Goal: Task Accomplishment & Management: Manage account settings

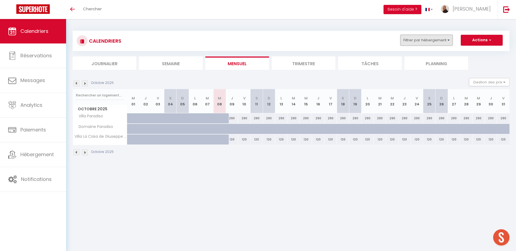
click at [426, 45] on button "Filtrer par hébergement" at bounding box center [427, 40] width 52 height 11
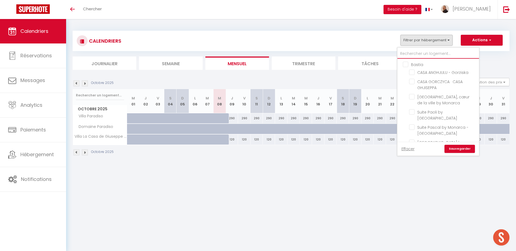
click at [417, 54] on input "text" at bounding box center [439, 54] width 82 height 10
type input "l"
checkbox input "false"
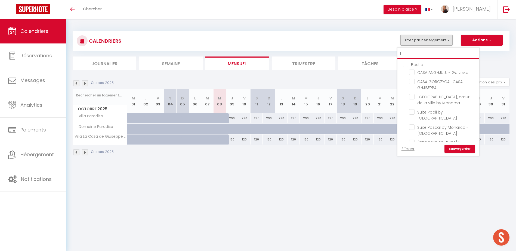
checkbox input "false"
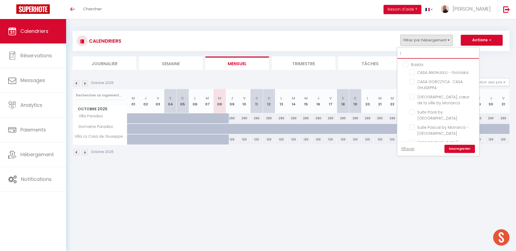
checkbox input "false"
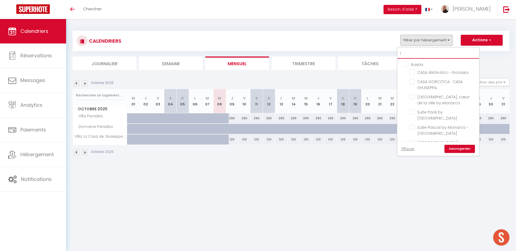
checkbox input "false"
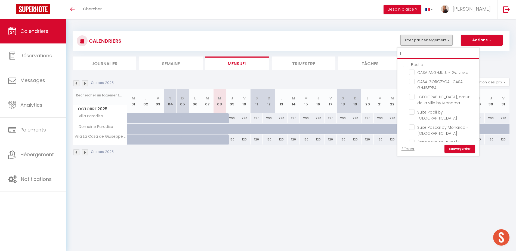
checkbox input "false"
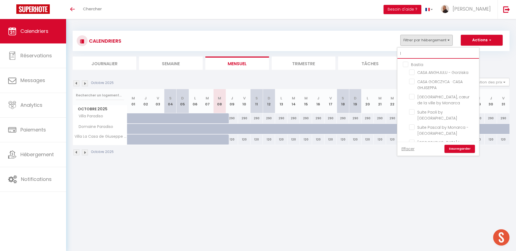
checkbox input "false"
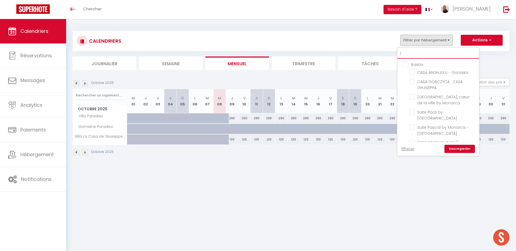
checkbox input "false"
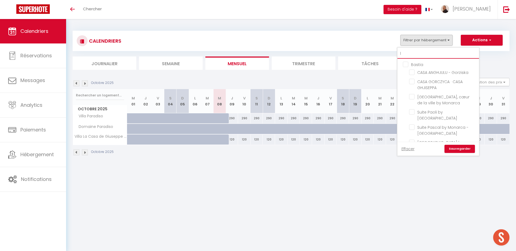
checkbox input "false"
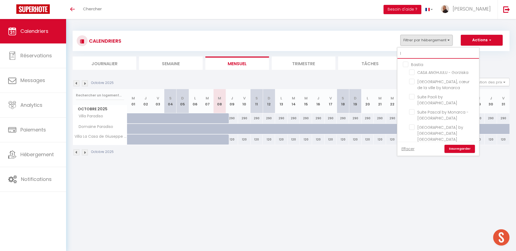
type input "le"
checkbox input "false"
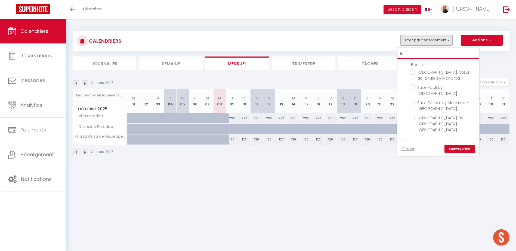
checkbox input "false"
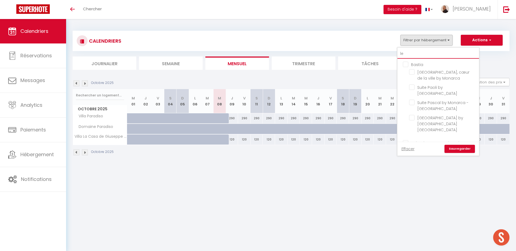
checkbox input "false"
type input "lef"
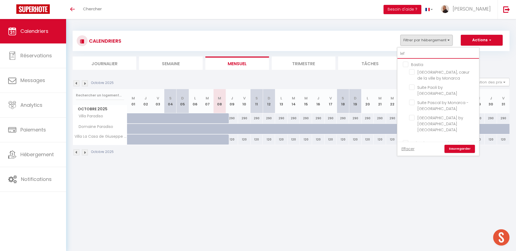
checkbox input "false"
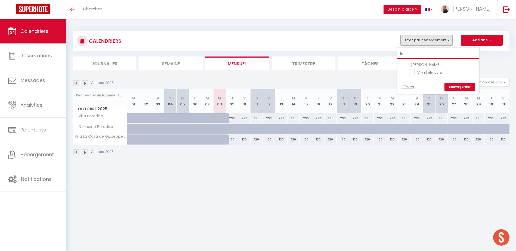
type input "lefe"
checkbox input "false"
type input "lefeb"
checkbox input "false"
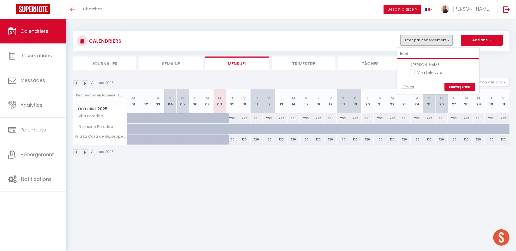
checkbox input "false"
type input "lefeb"
click at [414, 72] on input "Villa Lefebvre" at bounding box center [443, 71] width 68 height 5
checkbox input "true"
click at [457, 88] on link "Sauvegarder" at bounding box center [460, 87] width 30 height 8
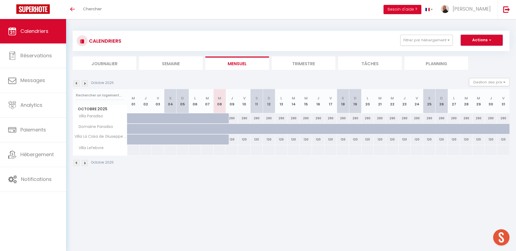
click at [493, 39] on button "Actions" at bounding box center [482, 40] width 42 height 11
click at [471, 52] on link "Nouvelle réservation" at bounding box center [476, 53] width 47 height 8
select select
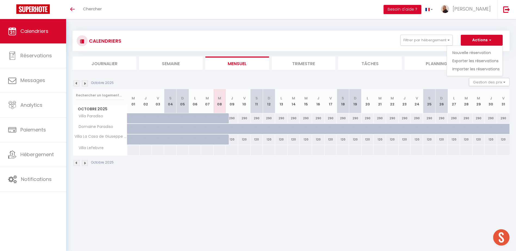
select select
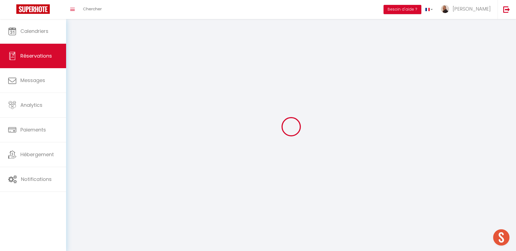
select select
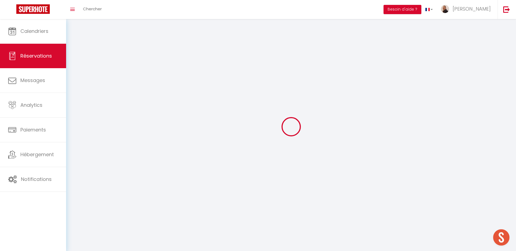
select select
checkbox input "false"
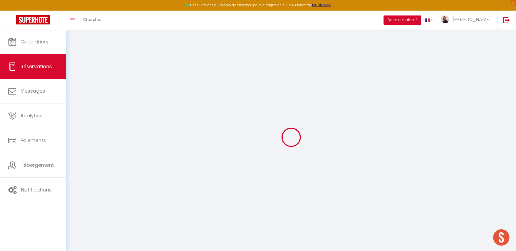
select select
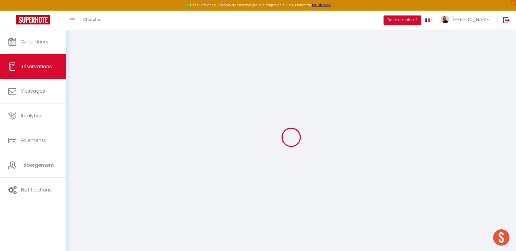
select select
checkbox input "false"
select select
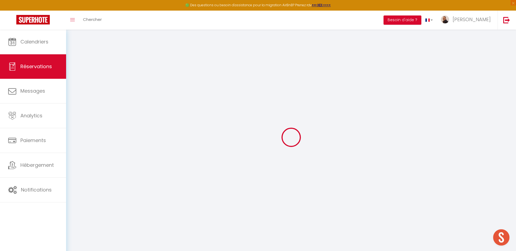
select select
checkbox input "false"
select select
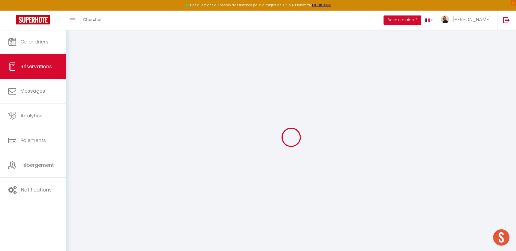
select select
checkbox input "false"
select select
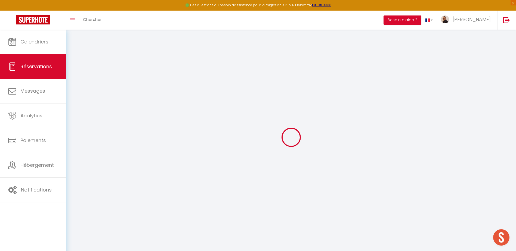
select select
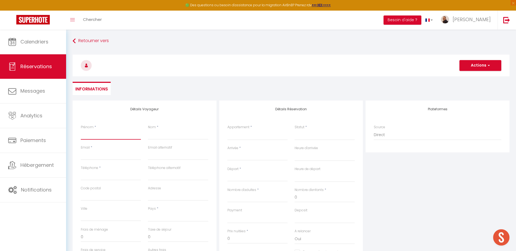
click at [109, 132] on input "Prénom" at bounding box center [111, 135] width 60 height 10
type input "M"
select select
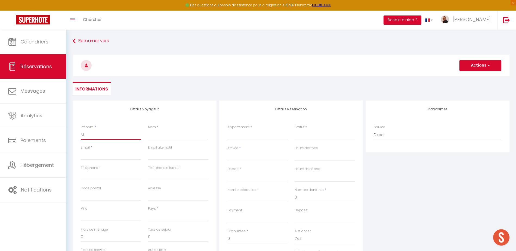
select select
checkbox input "false"
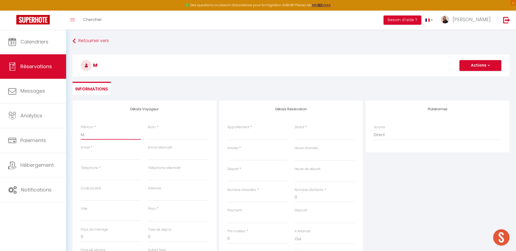
type input "Mr"
select select
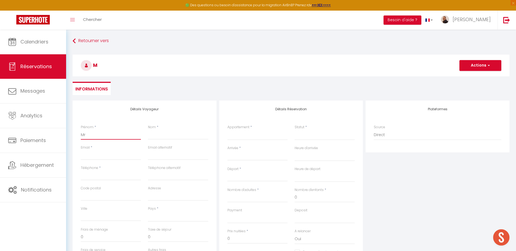
select select
checkbox input "false"
type input "Mr"
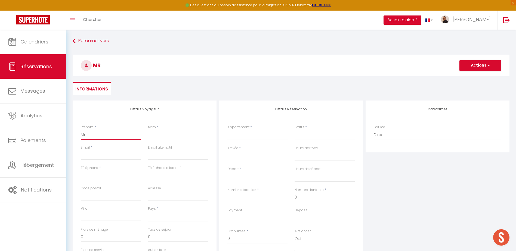
select select
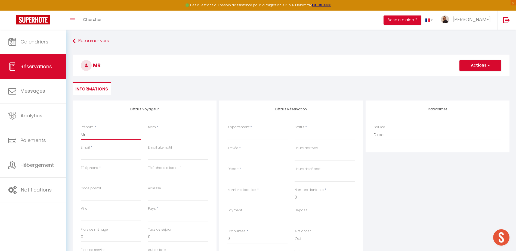
select select
checkbox input "false"
type input "Mr"
click at [166, 133] on input "Nom" at bounding box center [178, 135] width 60 height 10
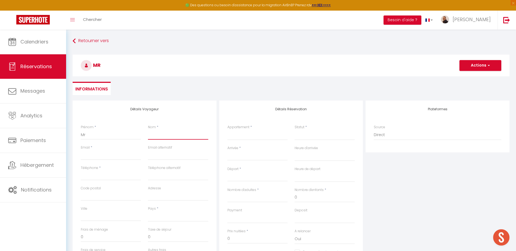
type input "L"
select select
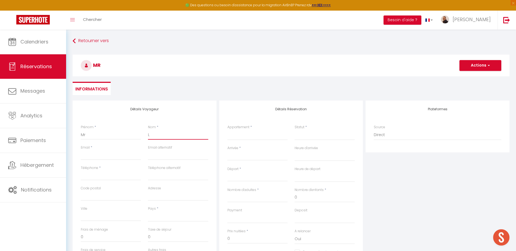
select select
checkbox input "false"
type input "Le"
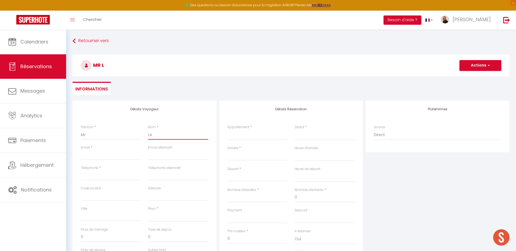
select select
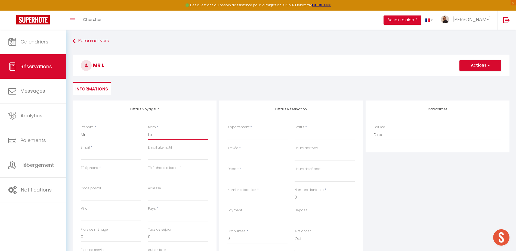
select select
checkbox input "false"
type input "Lef"
select select
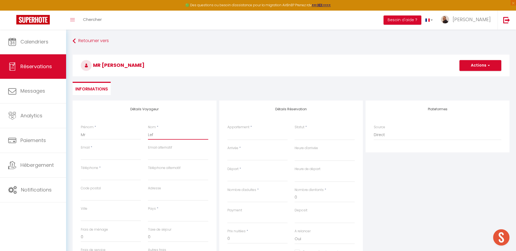
select select
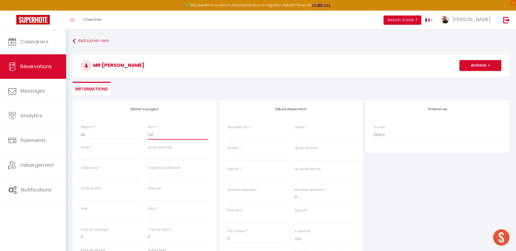
select select
checkbox input "false"
type input "Lefe"
select select
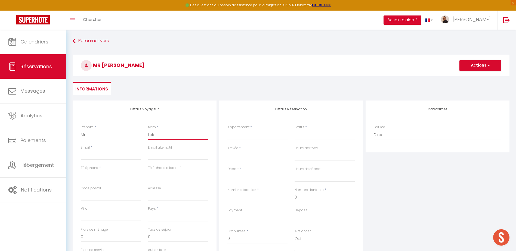
select select
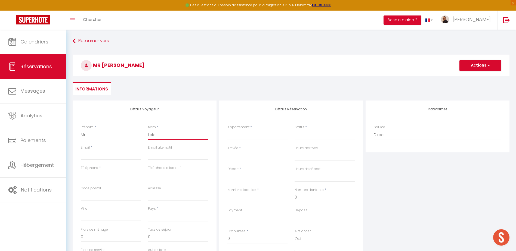
checkbox input "false"
type input "Lefev"
select select
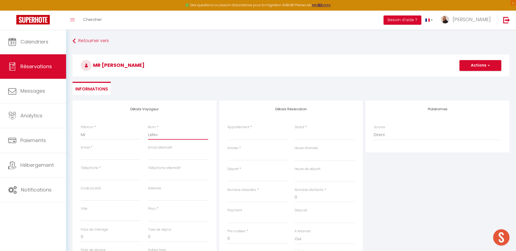
select select
checkbox input "false"
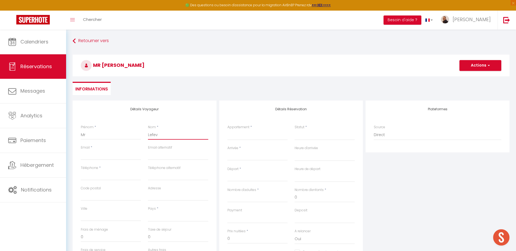
type input "Lefevb"
select select
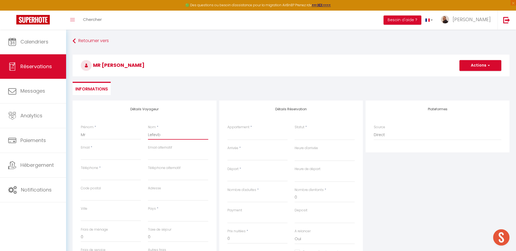
select select
checkbox input "false"
type input "Lefevbr"
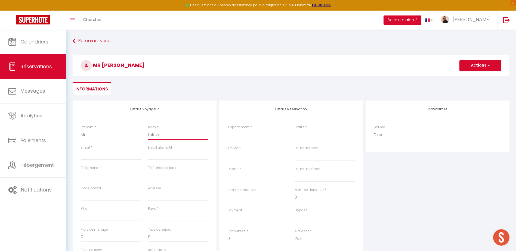
select select
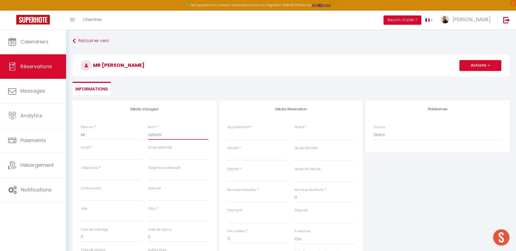
select select
checkbox input "false"
type input "Lefevbre"
select select
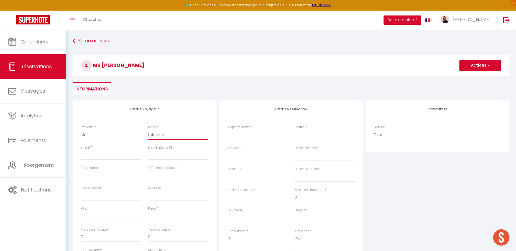
select select
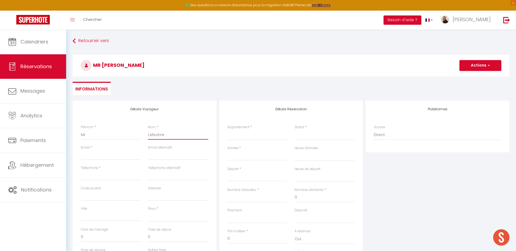
select select
checkbox input "false"
type input "Lefevbre"
click at [249, 135] on select "[GEOGRAPHIC_DATA][PERSON_NAME] by Monarca Prestige Villa Sopravento by Monarca …" at bounding box center [258, 135] width 60 height 10
select select "60440"
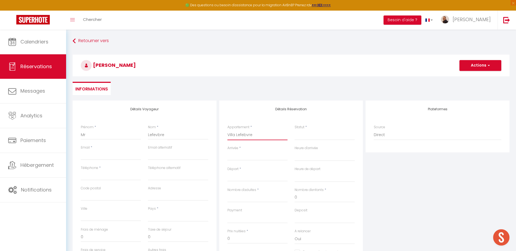
click at [228, 130] on select "[GEOGRAPHIC_DATA][PERSON_NAME] by Monarca Prestige Villa Sopravento by Monarca …" at bounding box center [258, 135] width 60 height 10
click at [316, 136] on select "Confirmé Non Confirmé [PERSON_NAME] par le voyageur No Show Request" at bounding box center [325, 135] width 60 height 10
click at [295, 130] on select "Confirmé Non Confirmé [PERSON_NAME] par le voyageur No Show Request" at bounding box center [325, 135] width 60 height 10
click at [249, 156] on input "Arrivée" at bounding box center [258, 156] width 60 height 7
click at [234, 210] on span "12" at bounding box center [234, 209] width 12 height 11
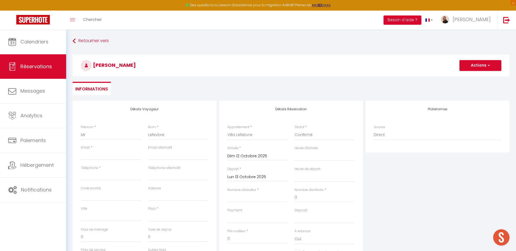
click at [234, 176] on input "Lun 13 Octobre 2025" at bounding box center [258, 177] width 60 height 7
click at [243, 241] on span "20" at bounding box center [245, 240] width 12 height 11
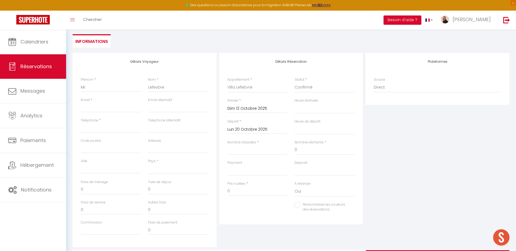
scroll to position [54, 0]
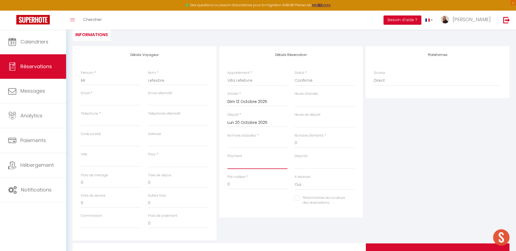
click at [237, 165] on select "OK KO" at bounding box center [258, 164] width 60 height 10
click at [228, 159] on select "OK KO" at bounding box center [258, 164] width 60 height 10
click at [302, 162] on select "OK KO" at bounding box center [325, 164] width 60 height 10
click at [295, 159] on select "OK KO" at bounding box center [325, 164] width 60 height 10
click at [108, 100] on input "Email client" at bounding box center [111, 101] width 60 height 10
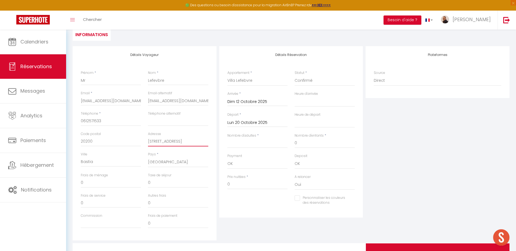
drag, startPoint x: 189, startPoint y: 140, endPoint x: 134, endPoint y: 142, distance: 55.8
click at [134, 142] on div "Code postal 20200 Adresse [STREET_ADDRESS]" at bounding box center [144, 142] width 135 height 20
drag, startPoint x: 107, startPoint y: 144, endPoint x: 73, endPoint y: 141, distance: 34.2
click at [73, 141] on div "Détails Voyageur Prénom * Mr [PERSON_NAME] * Lefevbre Email * [EMAIL_ADDRESS][D…" at bounding box center [145, 143] width 144 height 195
drag, startPoint x: 96, startPoint y: 162, endPoint x: 80, endPoint y: 163, distance: 15.8
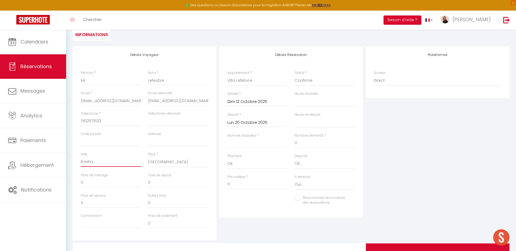
click at [80, 163] on div "[PERSON_NAME]" at bounding box center [110, 162] width 67 height 21
click at [109, 152] on div "Code postal" at bounding box center [110, 142] width 67 height 20
drag, startPoint x: 107, startPoint y: 120, endPoint x: 76, endPoint y: 119, distance: 31.3
click at [76, 119] on div "Détails Voyageur Prénom * Mr [PERSON_NAME] * Lefevbre Email * [EMAIL_ADDRESS][D…" at bounding box center [145, 143] width 144 height 195
click at [240, 143] on input "Nombre d'adultes" at bounding box center [258, 144] width 60 height 10
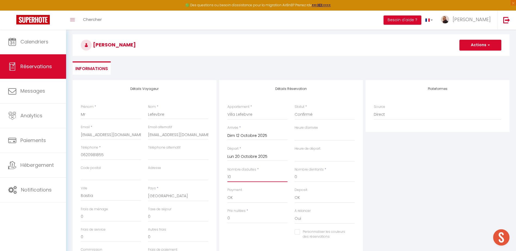
scroll to position [82, 0]
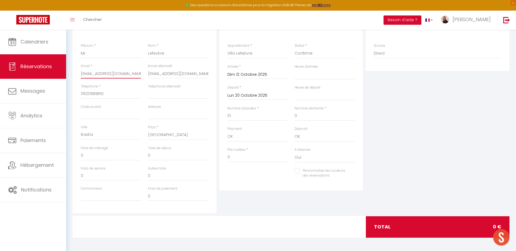
click at [109, 75] on input "[EMAIL_ADDRESS][DOMAIN_NAME]" at bounding box center [111, 74] width 60 height 10
drag, startPoint x: 81, startPoint y: 74, endPoint x: 155, endPoint y: 72, distance: 73.8
click at [155, 72] on div "Email * [EMAIL_ADDRESS][DOMAIN_NAME] Email alternatif [EMAIL_ADDRESS][DOMAIN_NA…" at bounding box center [144, 74] width 135 height 20
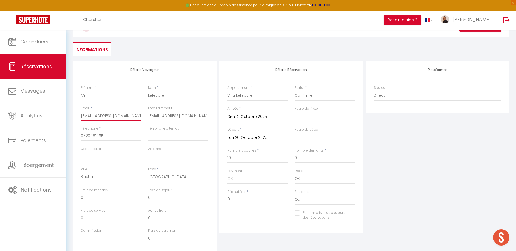
scroll to position [0, 0]
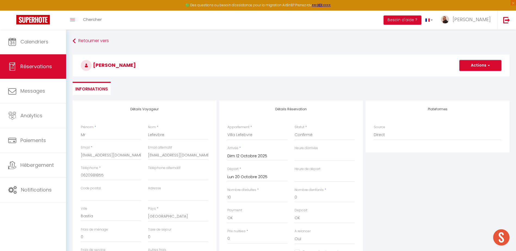
click at [484, 65] on button "Actions" at bounding box center [481, 65] width 42 height 11
click at [475, 77] on link "Enregistrer" at bounding box center [475, 77] width 43 height 7
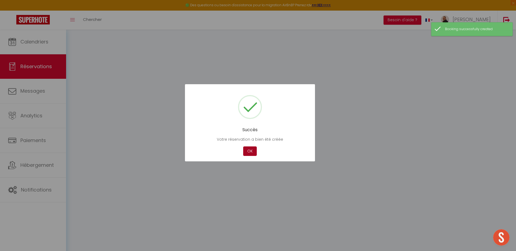
click at [248, 150] on button "OK" at bounding box center [250, 152] width 14 height 10
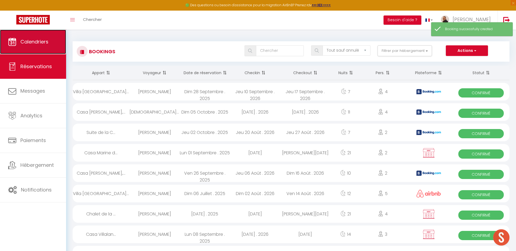
click at [32, 46] on link "Calendriers" at bounding box center [33, 42] width 66 height 24
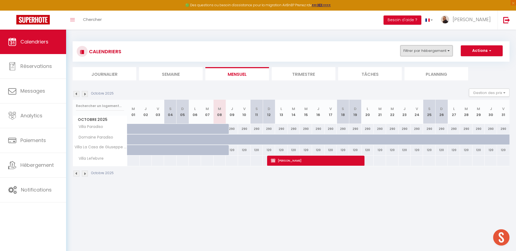
click at [434, 54] on button "Filtrer par hébergement" at bounding box center [427, 50] width 52 height 11
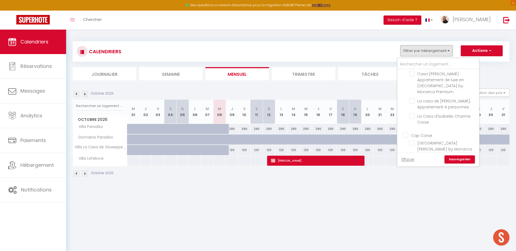
scroll to position [218, 0]
click at [312, 182] on div "Octobre 2025" at bounding box center [291, 175] width 437 height 16
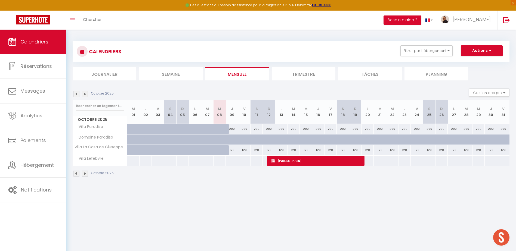
click at [233, 129] on div "290" at bounding box center [232, 129] width 12 height 10
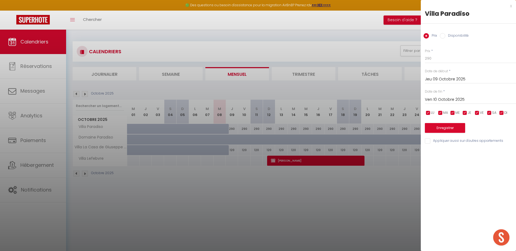
click at [438, 35] on div "Prix Disponibilité" at bounding box center [468, 33] width 95 height 18
click at [441, 37] on input "Disponibilité" at bounding box center [442, 35] width 5 height 5
click at [438, 58] on select "Disponible Indisponible" at bounding box center [470, 59] width 91 height 10
click at [425, 54] on select "Disponible Indisponible" at bounding box center [470, 59] width 91 height 10
click at [442, 99] on input "Ven 10 Octobre 2025" at bounding box center [470, 100] width 91 height 7
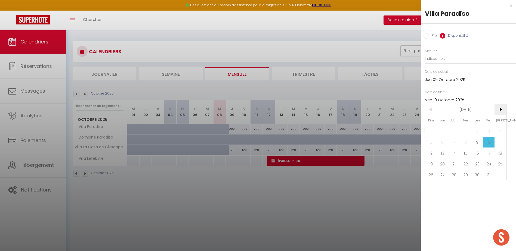
click at [501, 109] on span ">" at bounding box center [501, 109] width 12 height 11
click at [501, 110] on span ">" at bounding box center [501, 109] width 12 height 11
click at [500, 110] on span ">" at bounding box center [501, 109] width 12 height 11
click at [500, 111] on span ">" at bounding box center [501, 109] width 12 height 11
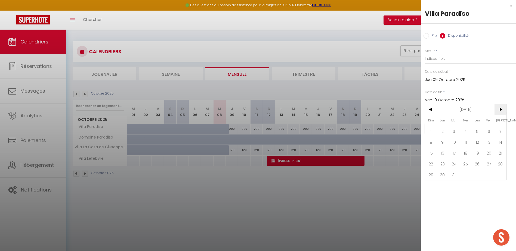
click at [500, 111] on span ">" at bounding box center [501, 109] width 12 height 11
click at [433, 108] on span "<" at bounding box center [431, 109] width 12 height 11
click at [468, 134] on span "1" at bounding box center [466, 131] width 12 height 11
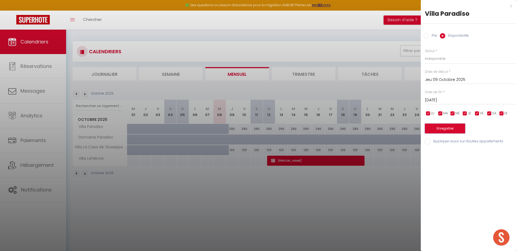
click at [455, 129] on button "Enregistrer" at bounding box center [445, 129] width 40 height 10
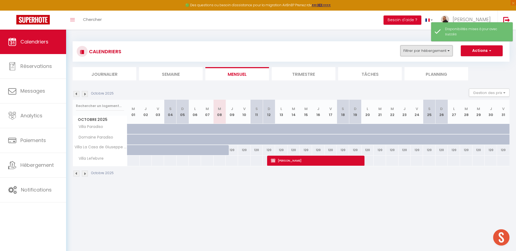
click at [447, 50] on button "Filtrer par hébergement" at bounding box center [427, 50] width 52 height 11
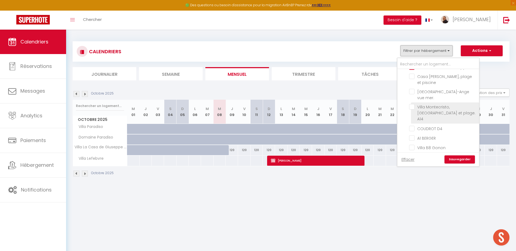
scroll to position [490, 0]
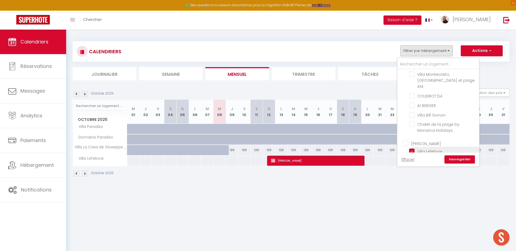
click at [410, 149] on input "Villa Lefebvre" at bounding box center [443, 151] width 68 height 5
click at [411, 146] on input "Villa Paradiso" at bounding box center [443, 148] width 68 height 5
click at [414, 175] on input "Domaine Paradiso" at bounding box center [443, 177] width 68 height 5
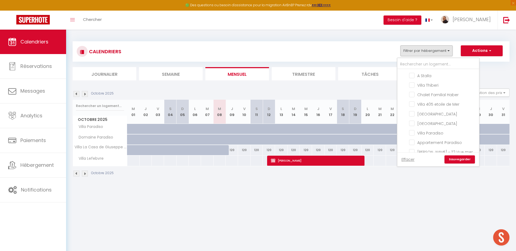
click at [455, 160] on link "Sauvegarder" at bounding box center [460, 160] width 30 height 8
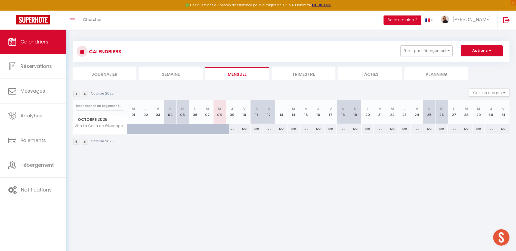
click at [290, 72] on li "Trimestre" at bounding box center [304, 73] width 64 height 13
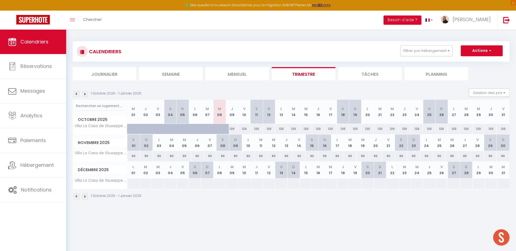
click at [132, 184] on div at bounding box center [133, 184] width 13 height 10
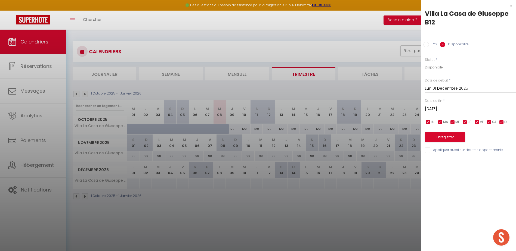
click at [426, 45] on input "Prix" at bounding box center [426, 44] width 5 height 5
drag, startPoint x: 432, startPoint y: 70, endPoint x: 429, endPoint y: 70, distance: 3.1
click at [432, 70] on input "Prix" at bounding box center [470, 67] width 91 height 10
click at [440, 107] on input "[DATE]" at bounding box center [470, 108] width 91 height 7
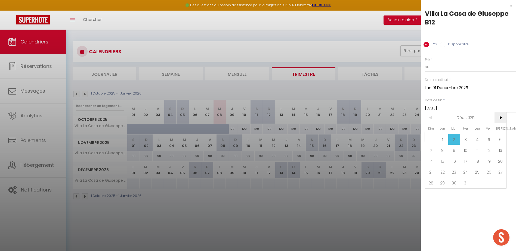
click at [498, 118] on span ">" at bounding box center [501, 117] width 12 height 11
click at [499, 118] on span ">" at bounding box center [501, 117] width 12 height 11
click at [500, 171] on span "28" at bounding box center [501, 172] width 12 height 11
click at [449, 136] on button "Enregistrer" at bounding box center [445, 137] width 40 height 10
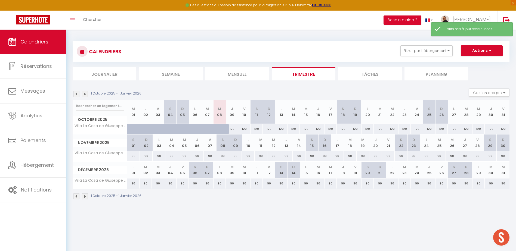
click at [86, 197] on img at bounding box center [85, 197] width 6 height 6
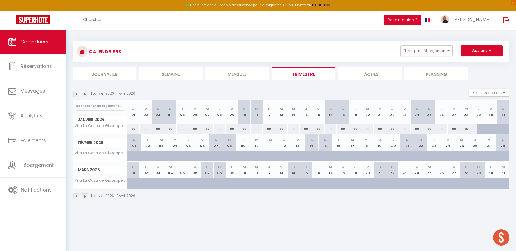
click at [481, 130] on div at bounding box center [483, 129] width 12 height 10
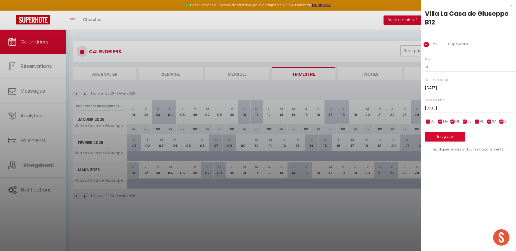
click at [443, 45] on input "Disponibilité" at bounding box center [442, 44] width 5 height 5
click at [438, 68] on select "Disponible Indisponible" at bounding box center [470, 67] width 91 height 10
click at [425, 62] on select "Disponible Indisponible" at bounding box center [470, 67] width 91 height 10
click at [441, 111] on input "[DATE]" at bounding box center [470, 109] width 91 height 7
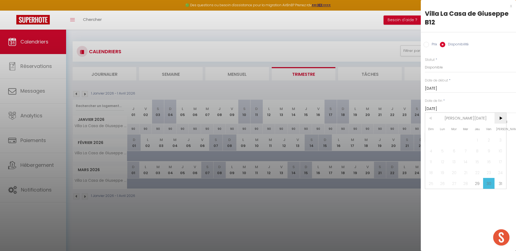
click at [502, 119] on span ">" at bounding box center [501, 118] width 12 height 11
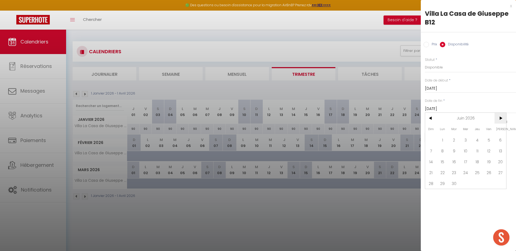
click at [502, 119] on span ">" at bounding box center [501, 118] width 12 height 11
click at [504, 184] on span "31" at bounding box center [501, 183] width 12 height 11
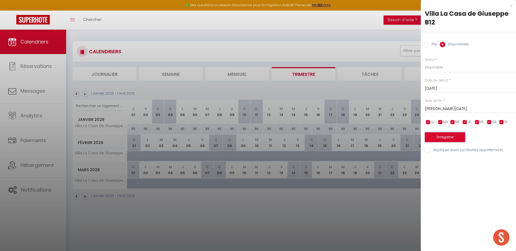
click at [443, 138] on button "Enregistrer" at bounding box center [445, 138] width 40 height 10
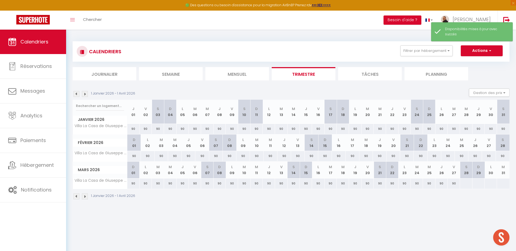
click at [86, 196] on img at bounding box center [85, 197] width 6 height 6
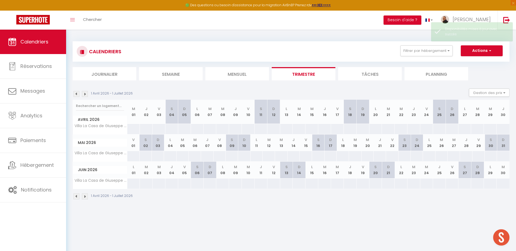
click at [75, 197] on img at bounding box center [76, 197] width 6 height 6
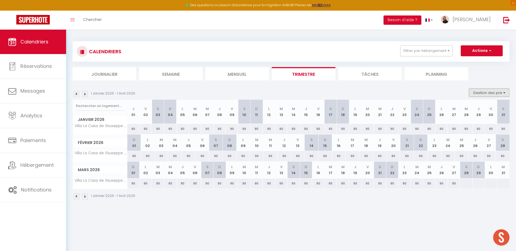
click at [482, 93] on button "Gestion des prix" at bounding box center [489, 93] width 41 height 8
click at [462, 110] on input "Nb Nuits minimum" at bounding box center [485, 109] width 49 height 5
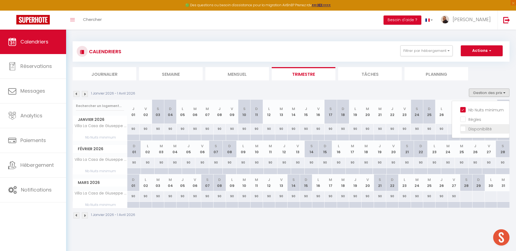
click at [462, 130] on input "Disponibilité" at bounding box center [485, 128] width 49 height 5
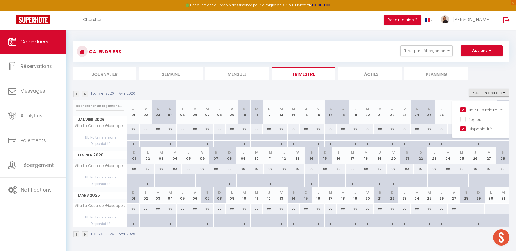
click at [78, 237] on img at bounding box center [76, 235] width 6 height 6
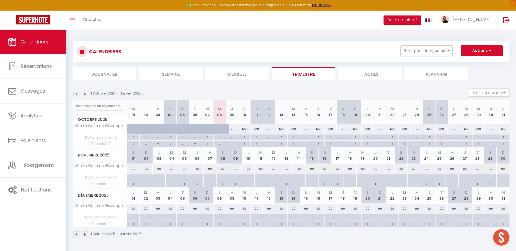
click at [131, 178] on div at bounding box center [133, 178] width 13 height 6
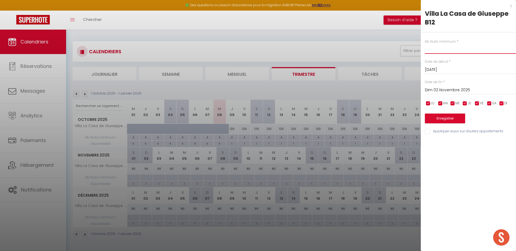
click at [433, 49] on input "text" at bounding box center [470, 49] width 91 height 10
click at [448, 88] on input "Dim 02 Novembre 2025" at bounding box center [470, 90] width 91 height 7
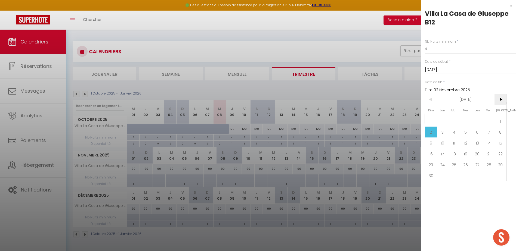
click at [505, 100] on span ">" at bounding box center [501, 99] width 12 height 11
click at [504, 100] on span ">" at bounding box center [501, 99] width 12 height 11
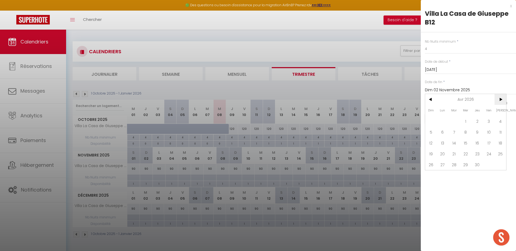
click at [503, 100] on span ">" at bounding box center [501, 99] width 12 height 11
click at [499, 98] on span ">" at bounding box center [501, 99] width 12 height 11
click at [488, 120] on span "5" at bounding box center [489, 121] width 12 height 11
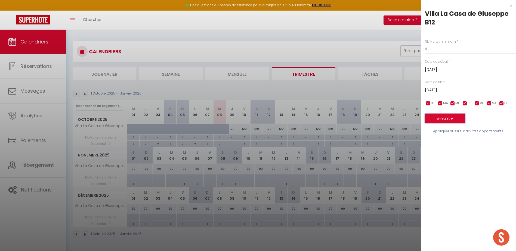
click at [450, 120] on button "Enregistrer" at bounding box center [445, 119] width 40 height 10
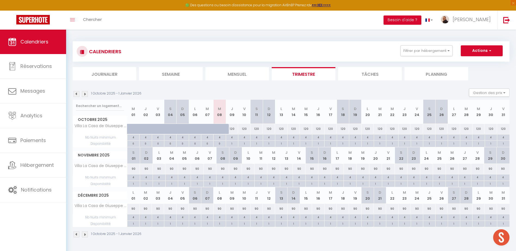
click at [83, 235] on img at bounding box center [85, 235] width 6 height 6
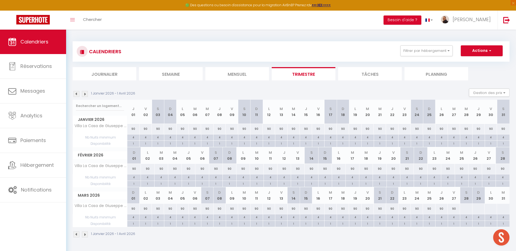
click at [466, 210] on div at bounding box center [466, 209] width 13 height 10
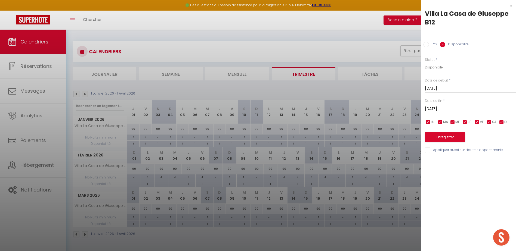
click at [427, 44] on input "Prix" at bounding box center [426, 44] width 5 height 5
click at [436, 67] on input "Prix" at bounding box center [470, 67] width 91 height 10
click at [445, 109] on input "[DATE]" at bounding box center [470, 108] width 91 height 7
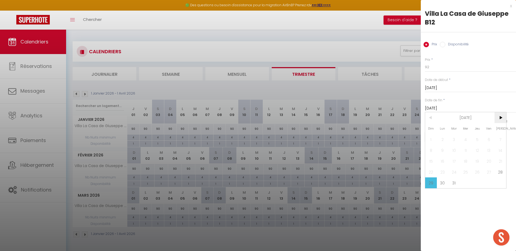
click at [501, 119] on span ">" at bounding box center [501, 117] width 12 height 11
click at [479, 182] on span "30" at bounding box center [478, 183] width 12 height 11
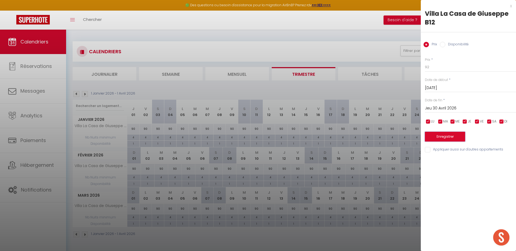
click at [449, 137] on button "Enregistrer" at bounding box center [445, 137] width 40 height 10
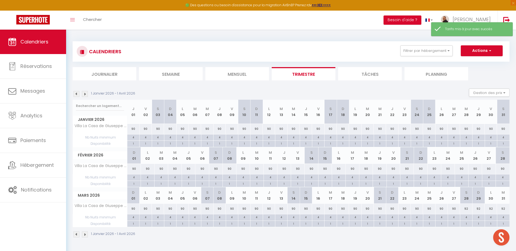
click at [85, 234] on img at bounding box center [85, 235] width 6 height 6
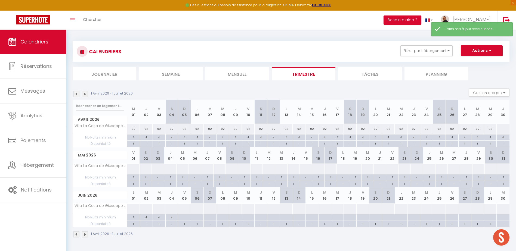
click at [503, 129] on div at bounding box center [503, 129] width 13 height 10
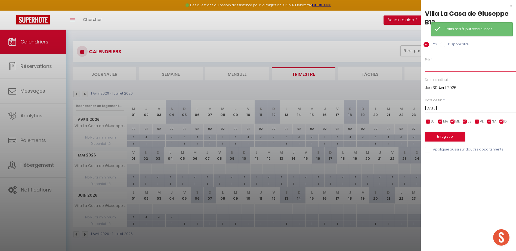
click at [434, 64] on input "Prix" at bounding box center [470, 67] width 91 height 10
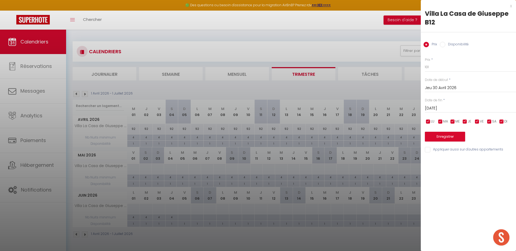
click at [445, 109] on input "[DATE]" at bounding box center [470, 108] width 91 height 7
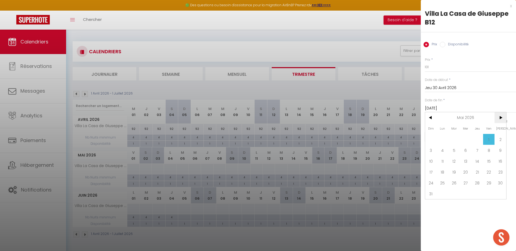
click at [502, 121] on span ">" at bounding box center [501, 117] width 12 height 11
click at [490, 140] on span "5" at bounding box center [489, 139] width 12 height 11
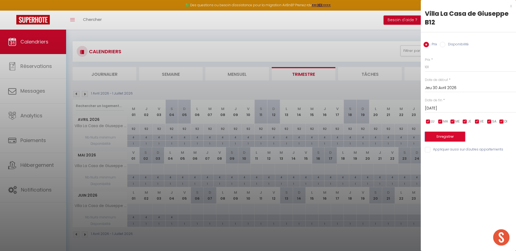
click at [446, 136] on button "Enregistrer" at bounding box center [445, 137] width 40 height 10
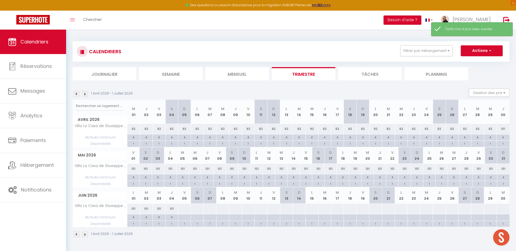
click at [180, 208] on div at bounding box center [184, 209] width 13 height 10
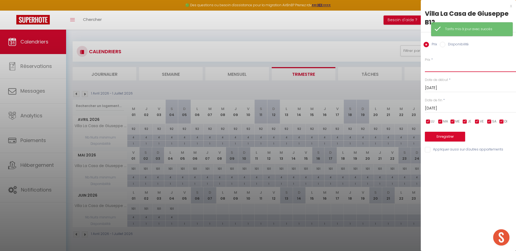
click at [437, 66] on input "Prix" at bounding box center [470, 67] width 91 height 10
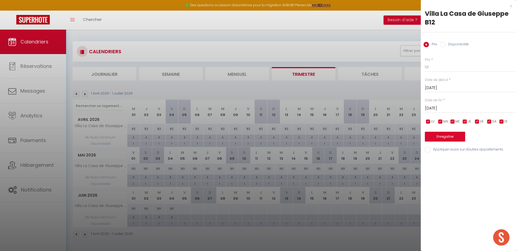
click at [446, 107] on input "[DATE]" at bounding box center [470, 108] width 91 height 7
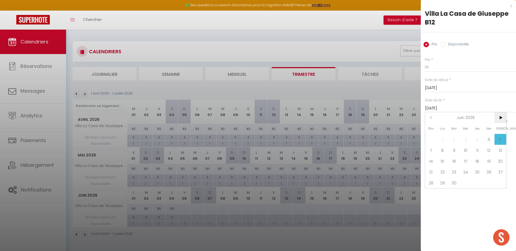
click at [503, 120] on span ">" at bounding box center [501, 117] width 12 height 11
click at [490, 148] on span "10" at bounding box center [489, 150] width 12 height 11
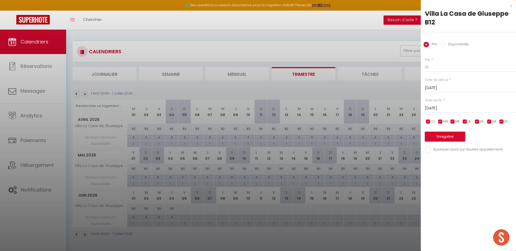
click at [457, 136] on button "Enregistrer" at bounding box center [445, 137] width 40 height 10
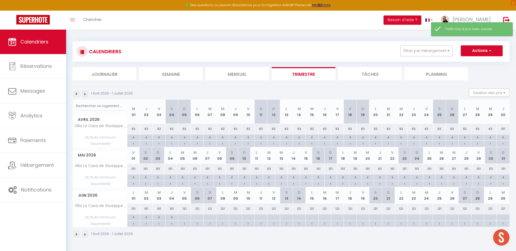
click at [186, 218] on div at bounding box center [184, 218] width 13 height 6
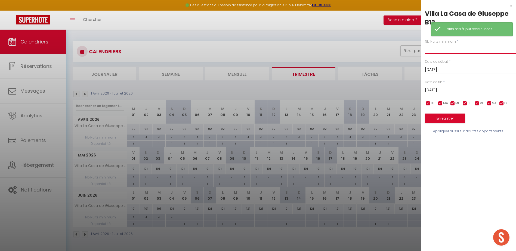
click at [428, 49] on input "text" at bounding box center [470, 49] width 91 height 10
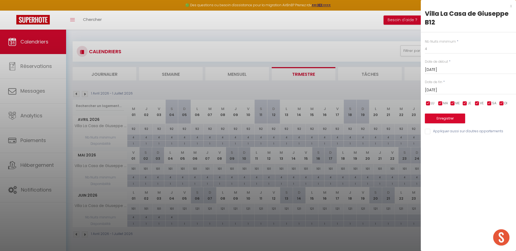
click at [443, 90] on input "[DATE]" at bounding box center [470, 90] width 91 height 7
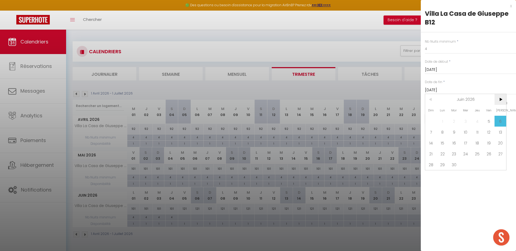
click at [501, 101] on span ">" at bounding box center [501, 99] width 12 height 11
click at [489, 120] on span "3" at bounding box center [489, 121] width 12 height 11
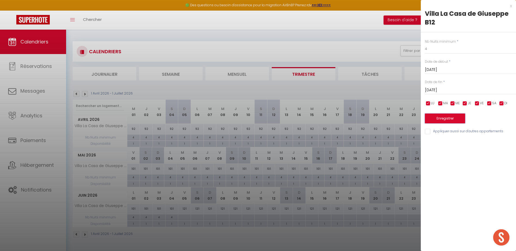
click at [454, 117] on button "Enregistrer" at bounding box center [445, 119] width 40 height 10
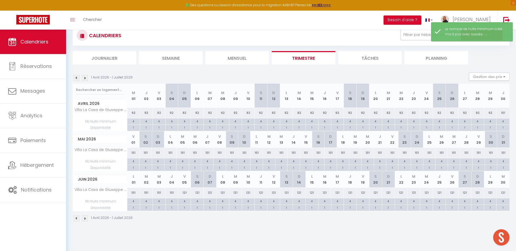
scroll to position [30, 0]
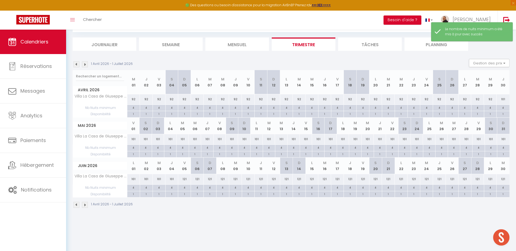
click at [85, 206] on img at bounding box center [85, 205] width 6 height 6
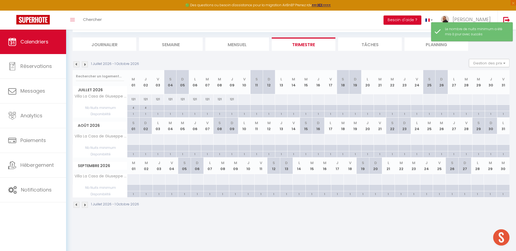
click at [157, 108] on div at bounding box center [158, 108] width 12 height 6
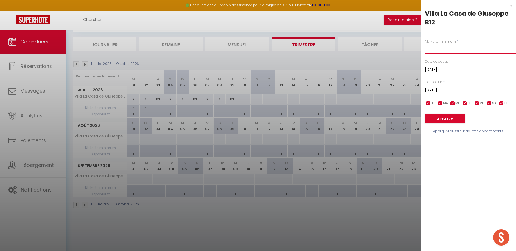
click at [457, 50] on input "text" at bounding box center [470, 49] width 91 height 10
click at [437, 88] on input "[DATE]" at bounding box center [470, 90] width 91 height 7
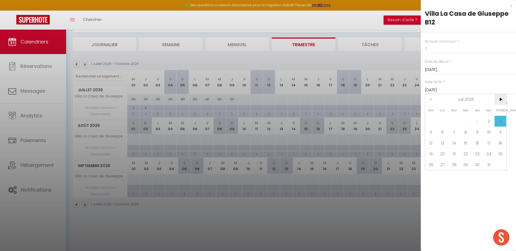
click at [504, 99] on span ">" at bounding box center [501, 99] width 12 height 11
click at [493, 120] on span "4" at bounding box center [489, 121] width 12 height 11
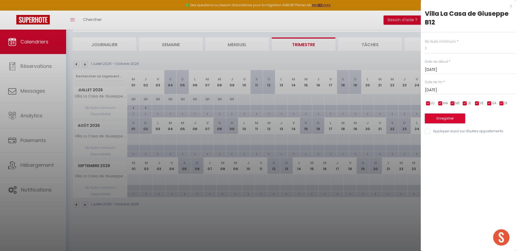
click at [459, 117] on button "Enregistrer" at bounding box center [445, 119] width 40 height 10
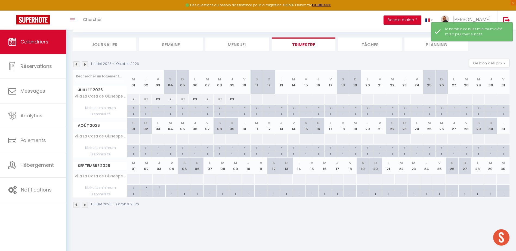
click at [241, 99] on div at bounding box center [244, 99] width 13 height 10
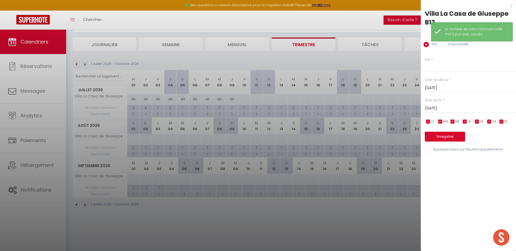
click at [437, 61] on div "Prix *" at bounding box center [470, 64] width 91 height 15
click at [435, 65] on input "Prix" at bounding box center [470, 67] width 91 height 10
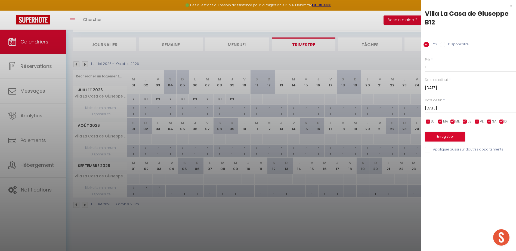
click at [440, 106] on input "[DATE]" at bounding box center [470, 108] width 91 height 7
drag, startPoint x: 432, startPoint y: 67, endPoint x: 416, endPoint y: 67, distance: 16.1
click at [416, 67] on body "🟢 Des questions ou besoin d'assistance pour la migration AirBnB? Prenez rdv >>>…" at bounding box center [258, 125] width 516 height 251
click at [446, 110] on input "[DATE]" at bounding box center [470, 108] width 91 height 7
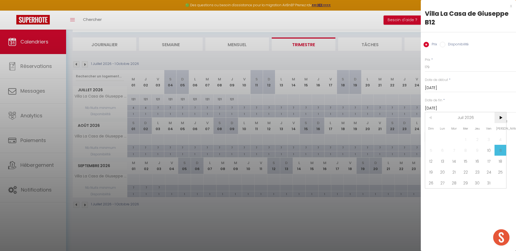
click at [501, 118] on span ">" at bounding box center [501, 117] width 12 height 11
click at [492, 181] on span "28" at bounding box center [489, 183] width 12 height 11
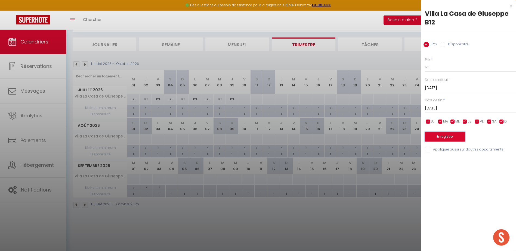
click at [448, 137] on button "Enregistrer" at bounding box center [445, 137] width 40 height 10
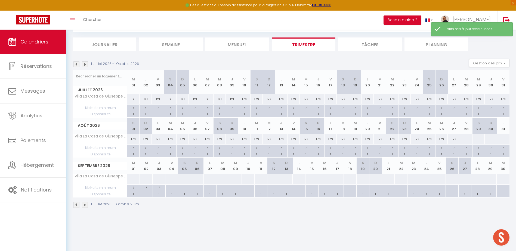
click at [466, 140] on div at bounding box center [466, 139] width 13 height 10
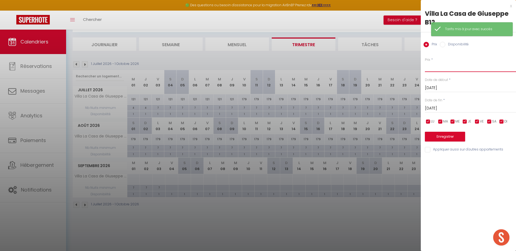
click at [437, 67] on input "Prix" at bounding box center [470, 67] width 91 height 10
click at [441, 108] on input "[DATE]" at bounding box center [470, 108] width 91 height 7
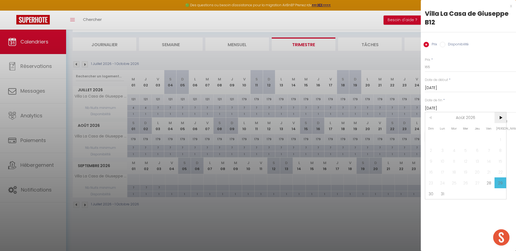
click at [501, 117] on span ">" at bounding box center [501, 117] width 12 height 11
click at [489, 139] on span "4" at bounding box center [489, 139] width 12 height 11
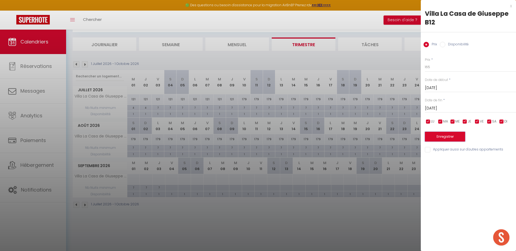
click at [459, 137] on button "Enregistrer" at bounding box center [445, 137] width 40 height 10
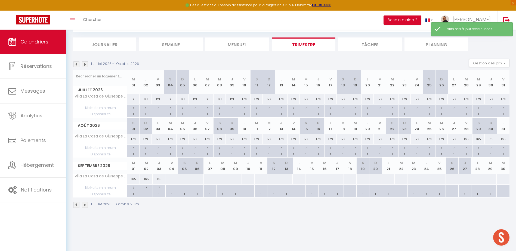
click at [173, 182] on div at bounding box center [171, 179] width 13 height 10
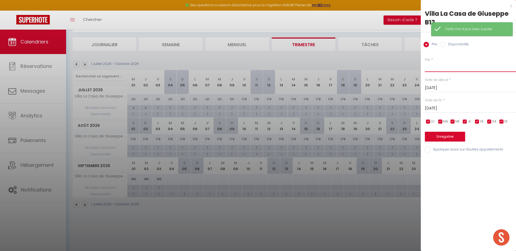
click at [432, 65] on input "Prix" at bounding box center [470, 67] width 91 height 10
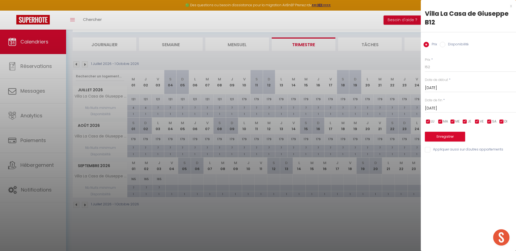
click at [446, 110] on input "[DATE]" at bounding box center [470, 108] width 91 height 7
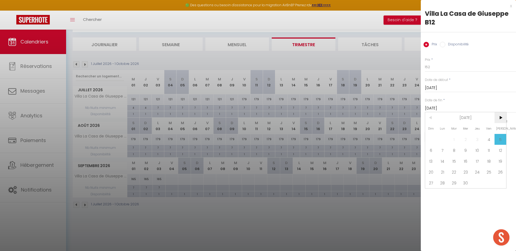
click at [501, 118] on span ">" at bounding box center [501, 117] width 12 height 11
click at [488, 139] on span "2" at bounding box center [489, 139] width 12 height 11
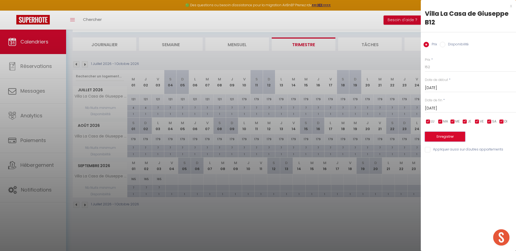
click at [456, 136] on button "Enregistrer" at bounding box center [445, 137] width 40 height 10
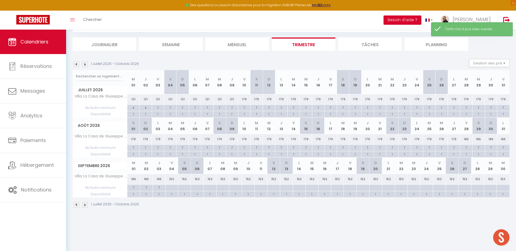
click at [167, 187] on div at bounding box center [171, 188] width 13 height 6
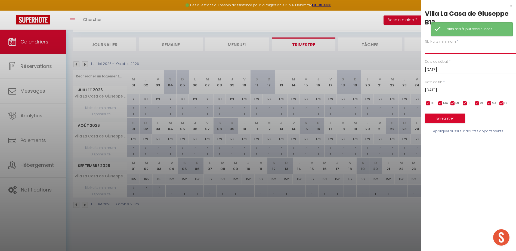
click at [432, 48] on input "text" at bounding box center [470, 49] width 91 height 10
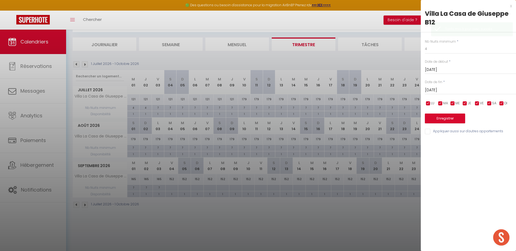
click at [441, 90] on input "[DATE]" at bounding box center [470, 90] width 91 height 7
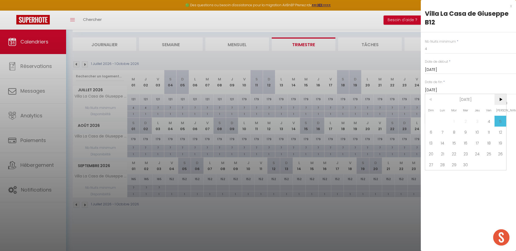
click at [502, 99] on span ">" at bounding box center [501, 99] width 12 height 11
click at [490, 131] on span "9" at bounding box center [489, 132] width 12 height 11
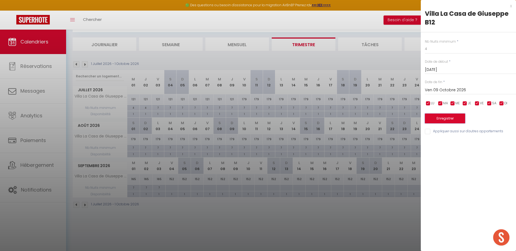
click at [455, 120] on button "Enregistrer" at bounding box center [445, 119] width 40 height 10
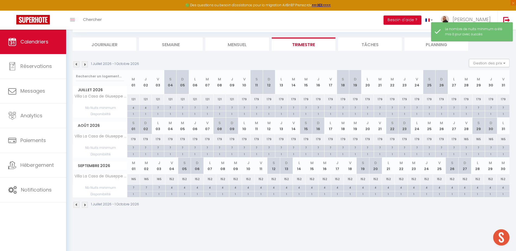
click at [84, 205] on img at bounding box center [85, 205] width 6 height 6
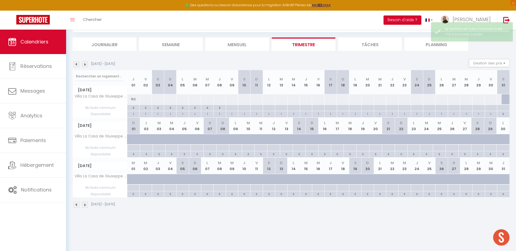
click at [143, 98] on div at bounding box center [145, 99] width 13 height 10
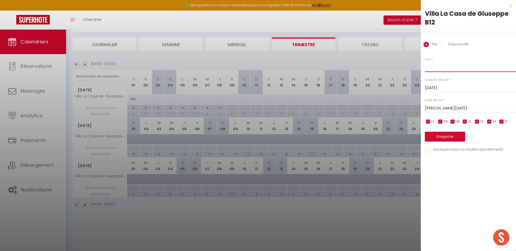
click at [433, 66] on input "Prix" at bounding box center [470, 67] width 91 height 10
click at [451, 107] on input "[PERSON_NAME][DATE]" at bounding box center [470, 108] width 91 height 7
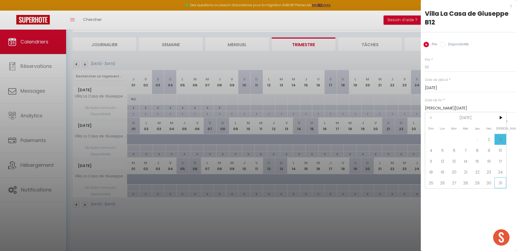
click at [499, 183] on span "31" at bounding box center [501, 183] width 12 height 11
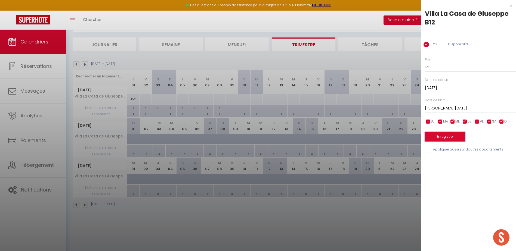
click at [439, 136] on button "Enregistrer" at bounding box center [445, 137] width 40 height 10
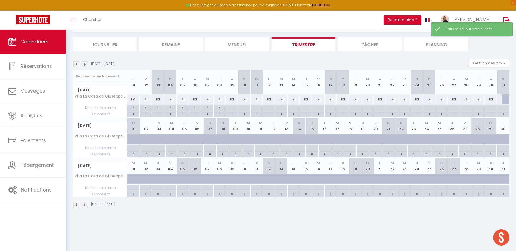
click at [232, 106] on div at bounding box center [232, 108] width 12 height 6
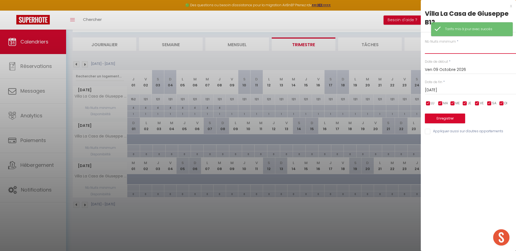
click at [446, 49] on input "text" at bounding box center [470, 49] width 91 height 10
click at [436, 89] on input "[DATE]" at bounding box center [470, 90] width 91 height 7
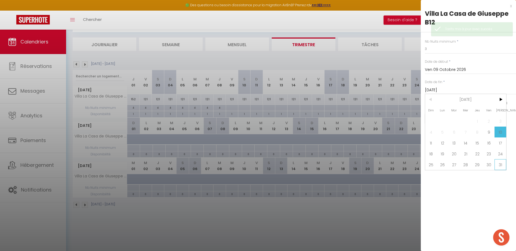
click at [500, 164] on span "31" at bounding box center [501, 164] width 12 height 11
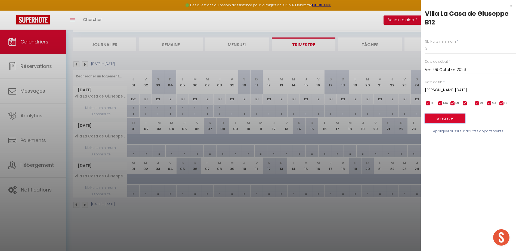
click at [449, 120] on button "Enregistrer" at bounding box center [445, 119] width 40 height 10
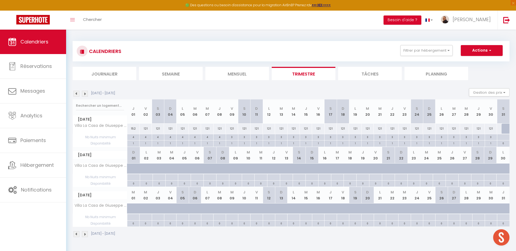
scroll to position [0, 0]
click at [421, 52] on button "Filtrer par hébergement" at bounding box center [427, 50] width 52 height 11
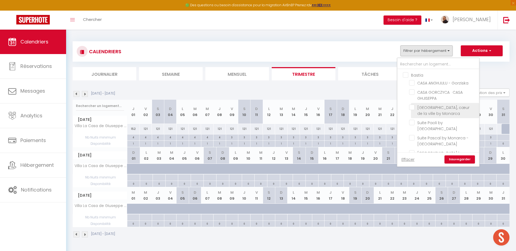
click at [412, 107] on input "[GEOGRAPHIC_DATA], cœur de la ville by Monarca" at bounding box center [443, 107] width 68 height 5
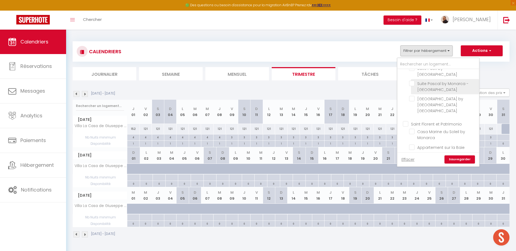
scroll to position [27, 0]
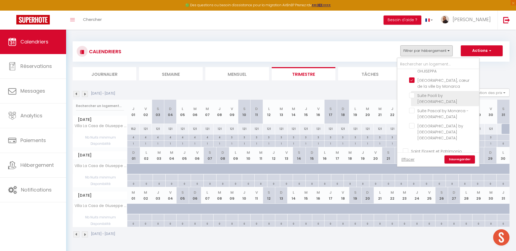
click at [413, 96] on input "Suite Paoli by [GEOGRAPHIC_DATA]" at bounding box center [443, 95] width 68 height 5
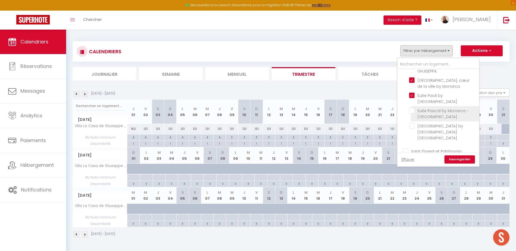
click at [414, 111] on input "Suite Pascal by Monarca - [GEOGRAPHIC_DATA]" at bounding box center [443, 110] width 68 height 5
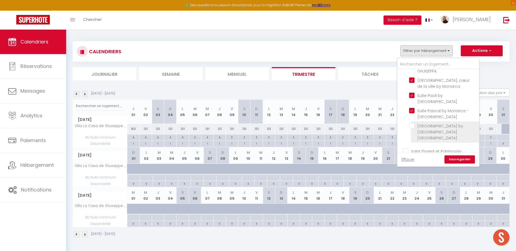
click at [412, 126] on input "[GEOGRAPHIC_DATA] by [GEOGRAPHIC_DATA] [GEOGRAPHIC_DATA]" at bounding box center [443, 125] width 68 height 5
click at [453, 159] on link "Sauvegarder" at bounding box center [460, 160] width 30 height 8
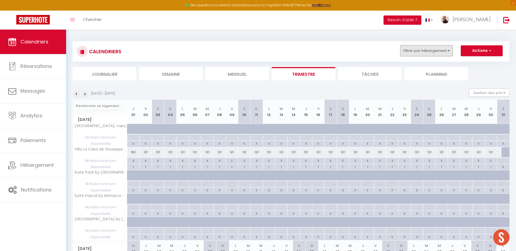
click at [433, 52] on button "Filtrer par hébergement" at bounding box center [427, 50] width 52 height 11
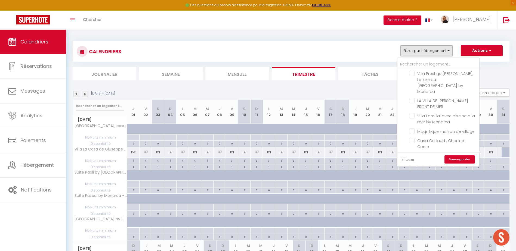
scroll to position [381, 0]
click at [412, 140] on input "Villa La Casa de Giuseppe B12" at bounding box center [443, 142] width 68 height 5
click at [456, 160] on link "Sauvegarder" at bounding box center [460, 160] width 30 height 8
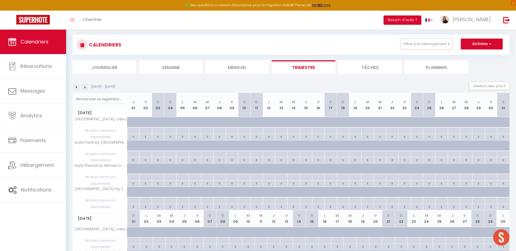
scroll to position [0, 0]
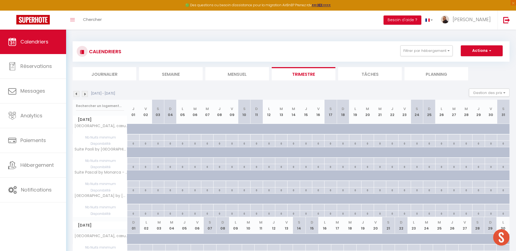
click at [75, 95] on img at bounding box center [76, 94] width 6 height 6
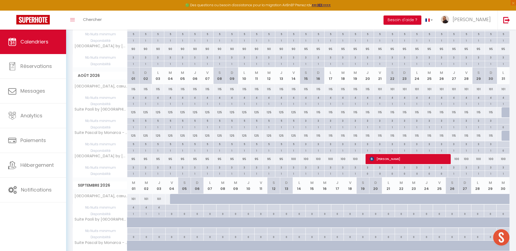
scroll to position [109, 0]
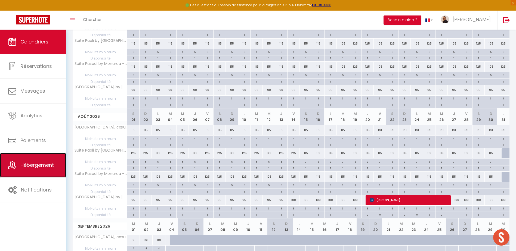
click at [47, 167] on span "Hébergement" at bounding box center [36, 165] width 33 height 7
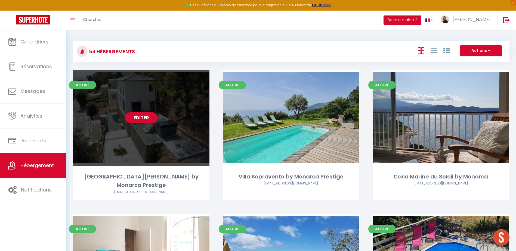
click at [141, 122] on link "Editer" at bounding box center [141, 117] width 33 height 11
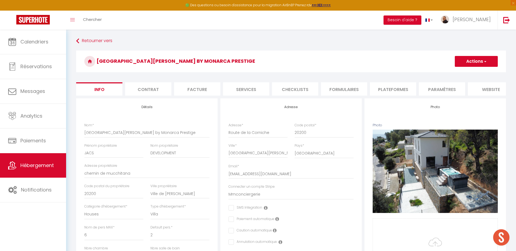
click at [389, 90] on li "Plateformes" at bounding box center [393, 88] width 46 height 13
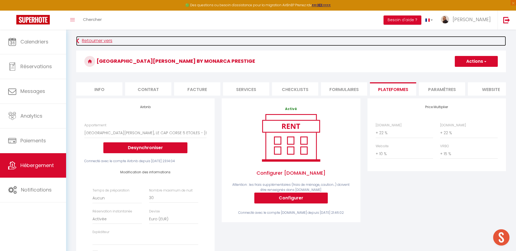
click at [91, 40] on link "Retourner vers" at bounding box center [291, 41] width 430 height 10
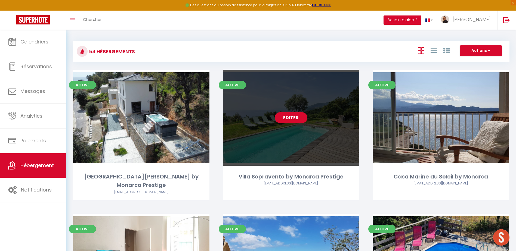
click at [287, 119] on link "Editer" at bounding box center [291, 117] width 33 height 11
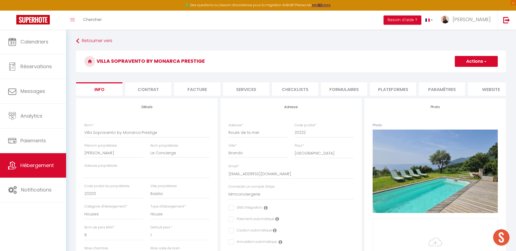
click at [388, 90] on li "Plateformes" at bounding box center [393, 88] width 46 height 13
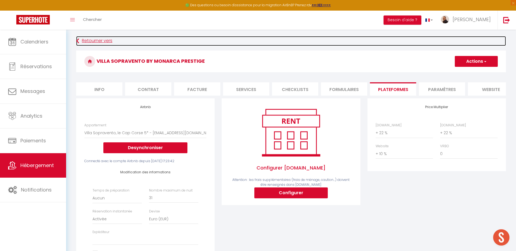
click at [102, 39] on link "Retourner vers" at bounding box center [291, 41] width 430 height 10
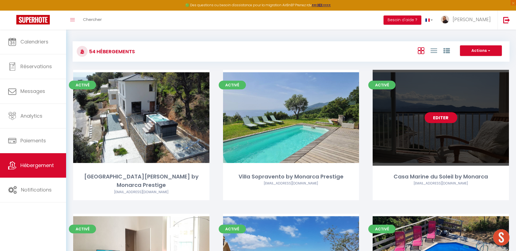
click at [438, 121] on link "Editer" at bounding box center [441, 117] width 33 height 11
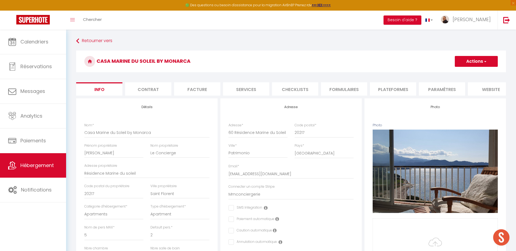
click at [394, 90] on li "Plateformes" at bounding box center [393, 88] width 46 height 13
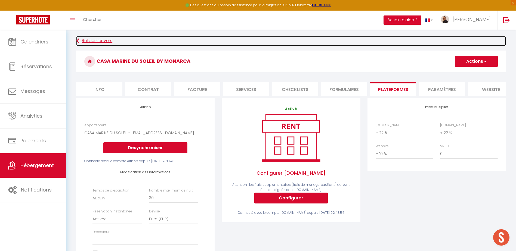
click at [96, 41] on link "Retourner vers" at bounding box center [291, 41] width 430 height 10
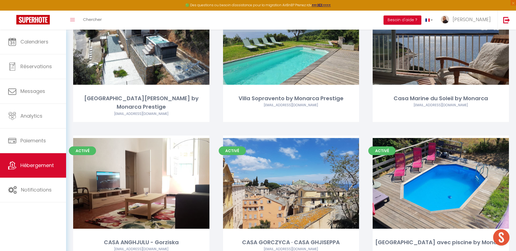
scroll to position [109, 0]
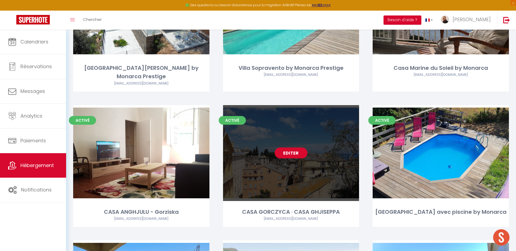
click at [292, 148] on link "Editer" at bounding box center [291, 153] width 33 height 11
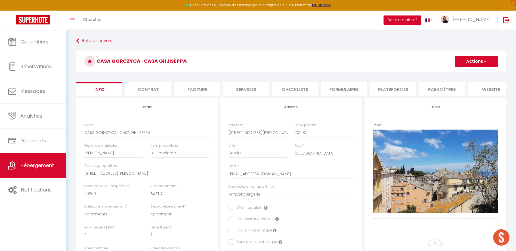
click at [398, 89] on li "Plateformes" at bounding box center [393, 88] width 46 height 13
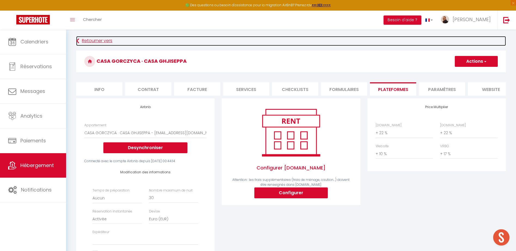
click at [102, 39] on link "Retourner vers" at bounding box center [291, 41] width 430 height 10
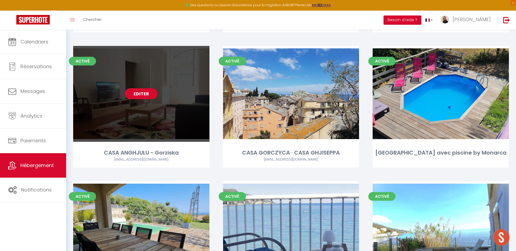
scroll to position [191, 0]
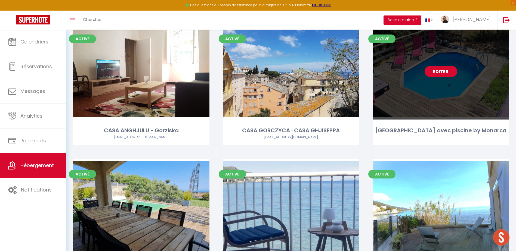
click at [440, 66] on link "Editer" at bounding box center [441, 71] width 33 height 11
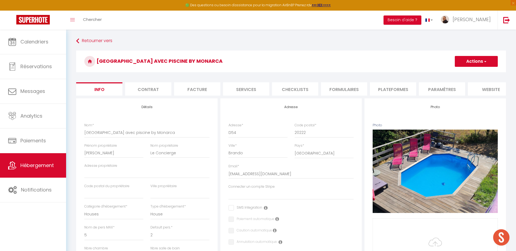
click at [397, 88] on li "Plateformes" at bounding box center [393, 88] width 46 height 13
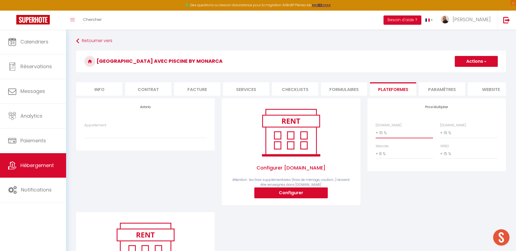
click at [384, 138] on select "0 + 1 % + 2 % + 3 % + 4 % + 5 % + 6 % + 7 % + 8 % + 9 %" at bounding box center [404, 133] width 57 height 10
click at [376, 132] on select "0 + 1 % + 2 % + 3 % + 4 % + 5 % + 6 % + 7 % + 8 % + 9 %" at bounding box center [404, 133] width 57 height 10
click at [448, 137] on select "0 + 1 % + 2 % + 3 % + 4 % + 5 % + 6 % + 7 % + 8 % + 9 %" at bounding box center [468, 133] width 57 height 10
click at [440, 132] on select "0 + 1 % + 2 % + 3 % + 4 % + 5 % + 6 % + 7 % + 8 % + 9 %" at bounding box center [468, 133] width 57 height 10
click at [396, 158] on select "0 + 1 % + 2 % + 3 % + 4 % + 5 % + 6 % + 7 % + 8 % + 9 %" at bounding box center [404, 154] width 57 height 10
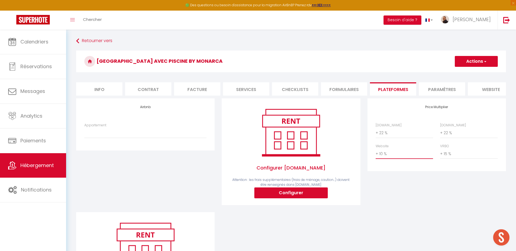
click at [376, 153] on select "0 + 1 % + 2 % + 3 % + 4 % + 5 % + 6 % + 7 % + 8 % + 9 %" at bounding box center [404, 154] width 57 height 10
click at [452, 159] on select "0 + 1 % + 2 % + 3 % + 4 % + 5 % + 6 % + 7 % + 8 % + 9 %" at bounding box center [468, 154] width 57 height 10
click at [440, 153] on select "0 + 1 % + 2 % + 3 % + 4 % + 5 % + 6 % + 7 % + 8 % + 9 %" at bounding box center [468, 154] width 57 height 10
click at [469, 61] on button "Actions" at bounding box center [476, 61] width 43 height 11
click at [469, 73] on link "Enregistrer" at bounding box center [476, 73] width 43 height 7
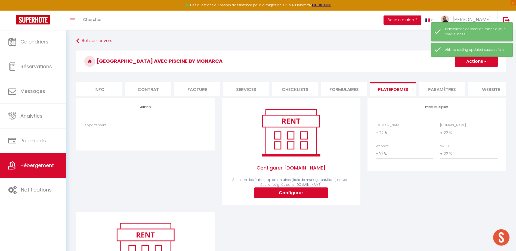
click at [112, 136] on select "Villa Aulyna A7 - [EMAIL_ADDRESS][DOMAIN_NAME] Villa Bergerie Baracco Argia - […" at bounding box center [145, 133] width 122 height 10
drag, startPoint x: 112, startPoint y: 136, endPoint x: 114, endPoint y: 134, distance: 2.9
click at [112, 136] on select "Villa Aulyna A7 - [EMAIL_ADDRESS][DOMAIN_NAME] Villa Bergerie Baracco Argia - […" at bounding box center [145, 133] width 122 height 10
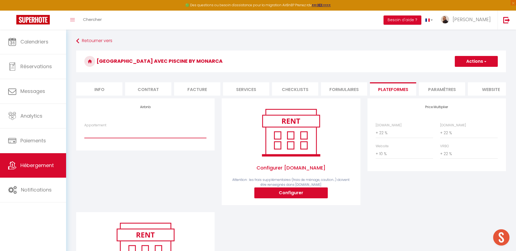
click at [114, 134] on select "Villa Aulyna A7 - [EMAIL_ADDRESS][DOMAIN_NAME] Villa Bergerie Baracco Argia - […" at bounding box center [145, 133] width 122 height 10
click at [132, 135] on select "Villa Aulyna A7 - [EMAIL_ADDRESS][DOMAIN_NAME] Villa Bergerie Baracco Argia - […" at bounding box center [145, 133] width 122 height 10
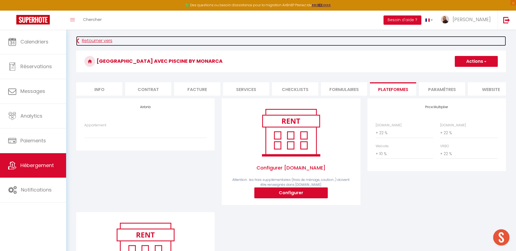
click at [84, 40] on link "Retourner vers" at bounding box center [291, 41] width 430 height 10
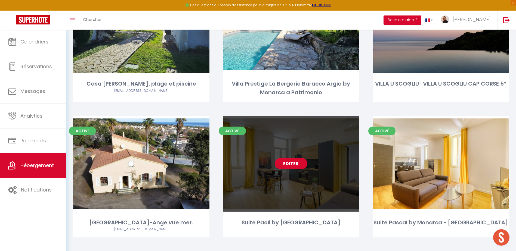
scroll to position [953, 0]
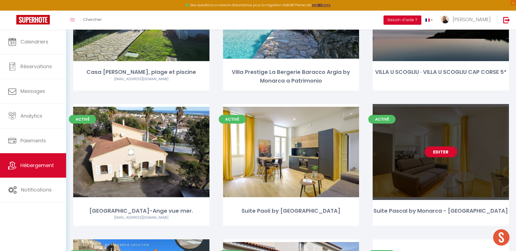
click at [446, 147] on link "Editer" at bounding box center [441, 152] width 33 height 11
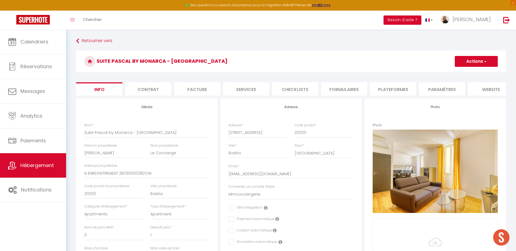
click at [397, 90] on li "Plateformes" at bounding box center [393, 88] width 46 height 13
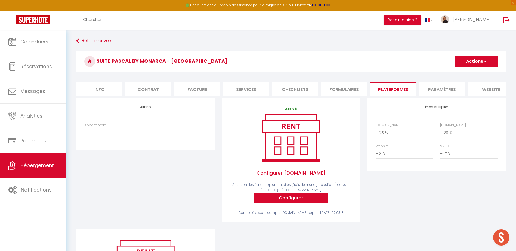
click at [158, 135] on select "Villa Aulyna A7 - [EMAIL_ADDRESS][DOMAIN_NAME] Villa Bergerie Baracco Argia - […" at bounding box center [145, 133] width 122 height 10
click at [383, 138] on select "0 + 1 % + 2 % + 3 % + 4 % + 5 % + 6 % + 7 % + 8 % + 9 %" at bounding box center [404, 133] width 57 height 10
click at [376, 132] on select "0 + 1 % + 2 % + 3 % + 4 % + 5 % + 6 % + 7 % + 8 % + 9 %" at bounding box center [404, 133] width 57 height 10
drag, startPoint x: 450, startPoint y: 138, endPoint x: 453, endPoint y: 137, distance: 2.8
click at [450, 138] on select "0 + 1 % + 2 % + 3 % + 4 % + 5 % + 6 % + 7 % + 8 % + 9 %" at bounding box center [468, 133] width 57 height 10
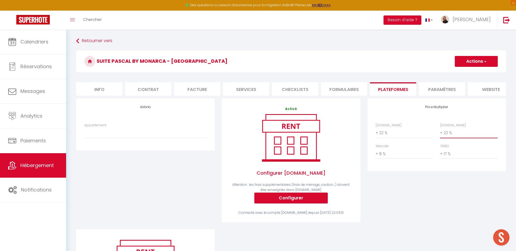
click at [440, 132] on select "0 + 1 % + 2 % + 3 % + 4 % + 5 % + 6 % + 7 % + 8 % + 9 %" at bounding box center [468, 133] width 57 height 10
click at [400, 156] on select "0 + 1 % + 2 % + 3 % + 4 % + 5 % + 6 % + 7 % + 8 % + 9 %" at bounding box center [404, 154] width 57 height 10
click at [376, 153] on select "0 + 1 % + 2 % + 3 % + 4 % + 5 % + 6 % + 7 % + 8 % + 9 %" at bounding box center [404, 154] width 57 height 10
click at [452, 159] on select "0 + 1 % + 2 % + 3 % + 4 % + 5 % + 6 % + 7 % + 8 % + 9 %" at bounding box center [468, 154] width 57 height 10
click at [440, 153] on select "0 + 1 % + 2 % + 3 % + 4 % + 5 % + 6 % + 7 % + 8 % + 9 %" at bounding box center [468, 154] width 57 height 10
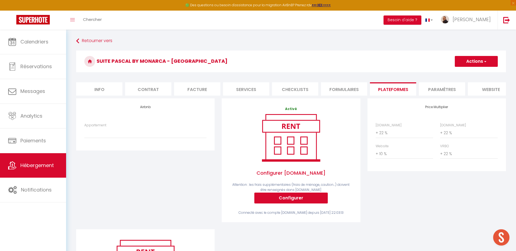
click at [463, 61] on button "Actions" at bounding box center [476, 61] width 43 height 11
click at [470, 74] on link "Enregistrer" at bounding box center [476, 73] width 43 height 7
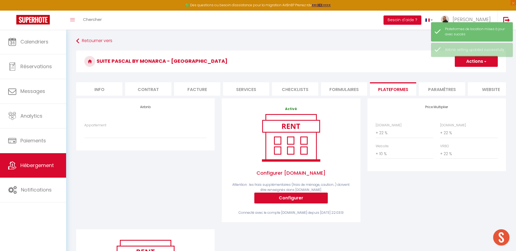
click at [410, 48] on div "Retourner vers [GEOGRAPHIC_DATA] by [GEOGRAPHIC_DATA] Actions Enregistrer Info …" at bounding box center [291, 184] width 437 height 297
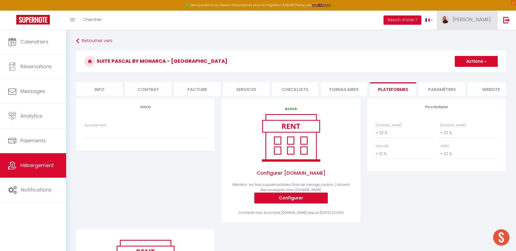
click at [476, 18] on span "[PERSON_NAME]" at bounding box center [472, 19] width 38 height 7
click at [474, 37] on link "Paramètres" at bounding box center [476, 37] width 40 height 9
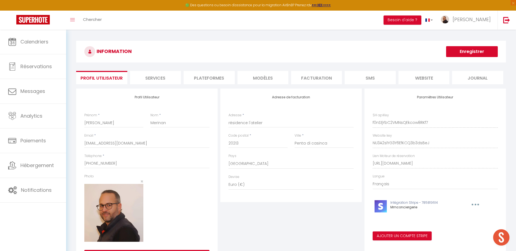
click at [209, 74] on li "Plateformes" at bounding box center [209, 77] width 51 height 13
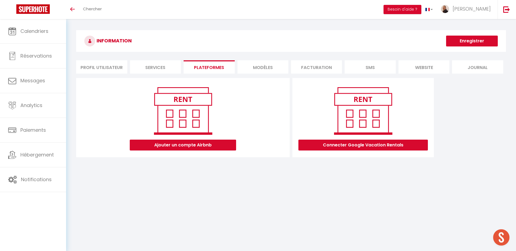
click at [107, 66] on li "Profil Utilisateur" at bounding box center [101, 66] width 51 height 13
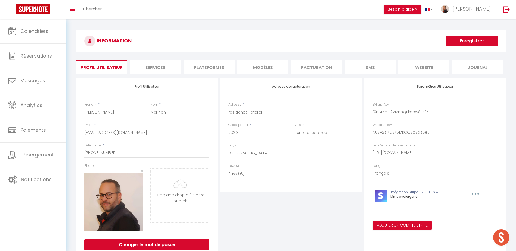
click at [161, 68] on li "Services" at bounding box center [155, 66] width 51 height 13
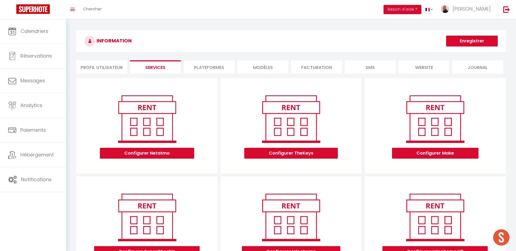
click at [215, 70] on li "Plateformes" at bounding box center [209, 66] width 51 height 13
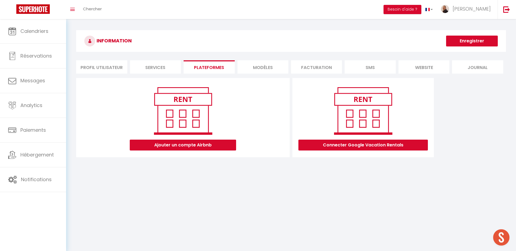
click at [265, 68] on li "MODÈLES" at bounding box center [263, 66] width 51 height 13
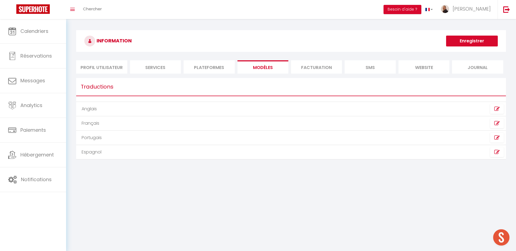
drag, startPoint x: 266, startPoint y: 68, endPoint x: 321, endPoint y: 67, distance: 54.7
click at [321, 67] on li "Facturation" at bounding box center [316, 66] width 51 height 13
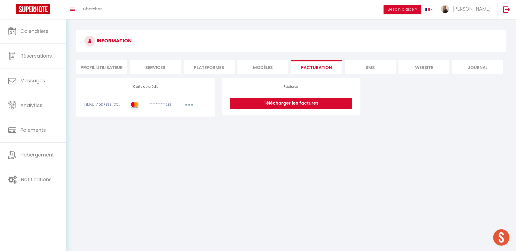
click at [375, 67] on li "SMS" at bounding box center [370, 66] width 51 height 13
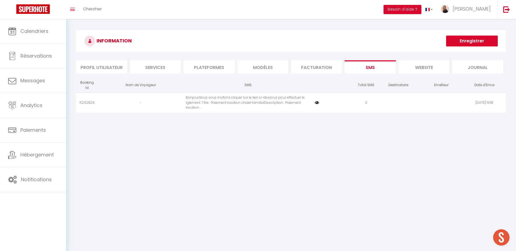
click at [417, 69] on li "website" at bounding box center [424, 66] width 51 height 13
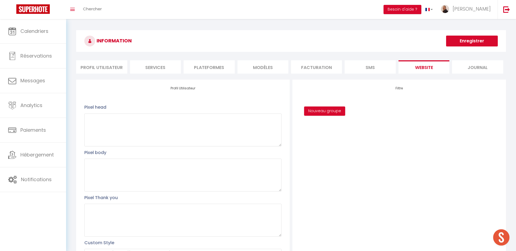
click at [473, 68] on li "Journal" at bounding box center [477, 66] width 51 height 13
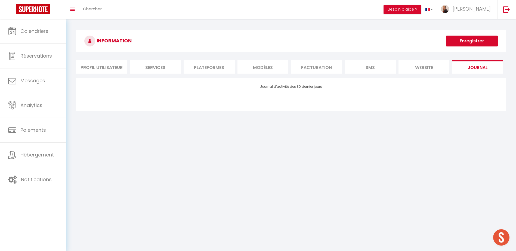
drag, startPoint x: 434, startPoint y: 67, endPoint x: 425, endPoint y: 67, distance: 8.4
click at [433, 67] on li "website" at bounding box center [424, 66] width 51 height 13
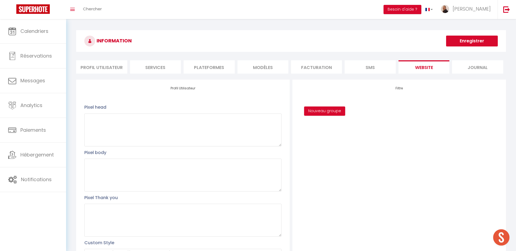
click at [368, 66] on li "SMS" at bounding box center [370, 66] width 51 height 13
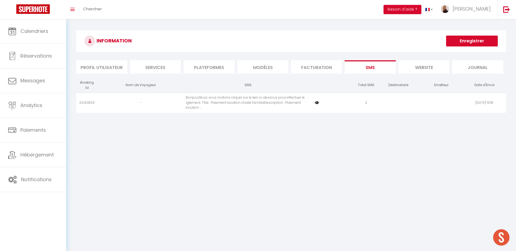
click at [321, 67] on li "Facturation" at bounding box center [316, 66] width 51 height 13
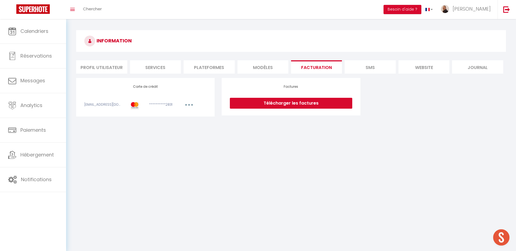
click at [155, 64] on li "Services" at bounding box center [155, 66] width 51 height 13
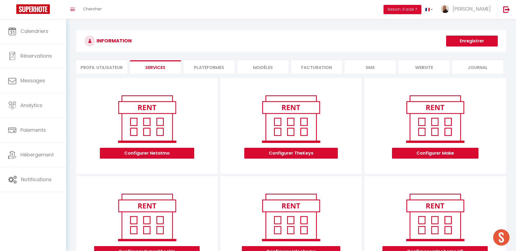
click at [212, 69] on li "Plateformes" at bounding box center [209, 66] width 51 height 13
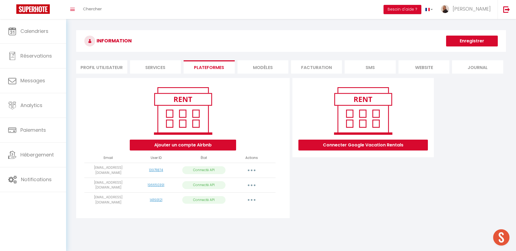
click at [505, 237] on span "Ouvrir le chat" at bounding box center [501, 238] width 16 height 16
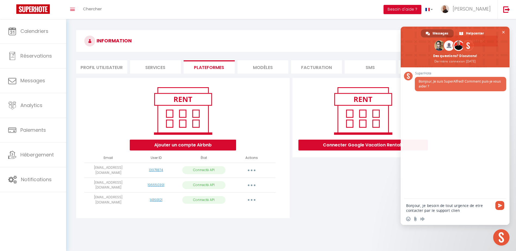
type textarea "Bonjour, je besoin de tout urgence de etre contacter par le support client"
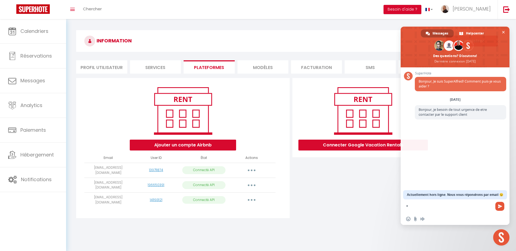
type textarea "*"
click at [310, 202] on div "Connecter Google Vacation Rentals" at bounding box center [363, 150] width 144 height 144
click at [251, 170] on button "button" at bounding box center [251, 170] width 15 height 9
drag, startPoint x: 237, startPoint y: 182, endPoint x: 240, endPoint y: 177, distance: 5.4
click at [237, 182] on link "Importer les appartements" at bounding box center [228, 182] width 60 height 9
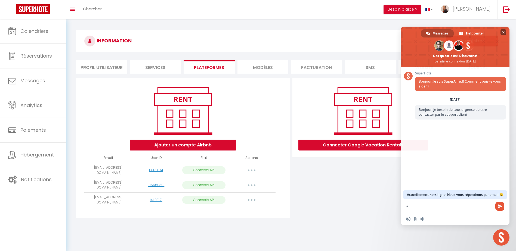
click at [504, 30] on span "Fermer le chat" at bounding box center [504, 32] width 6 height 6
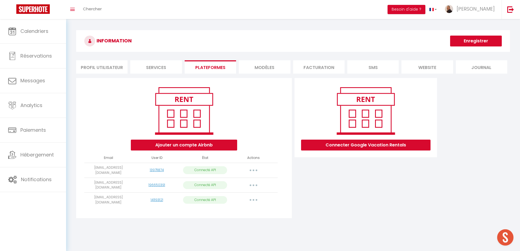
select select "68129"
select select "17050"
select select "17051"
select select "17052"
select select "26444"
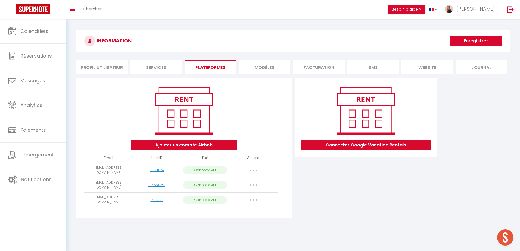
select select "17054"
select select "17055"
select select "16977"
select select "17056"
select select "17057"
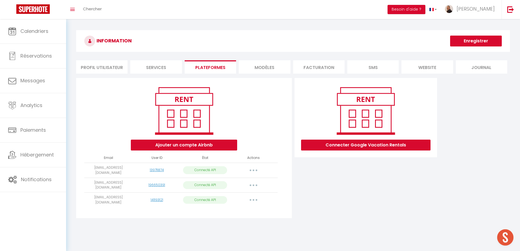
select select "28368"
select select
select select "17059"
select select "17060"
select select "17061"
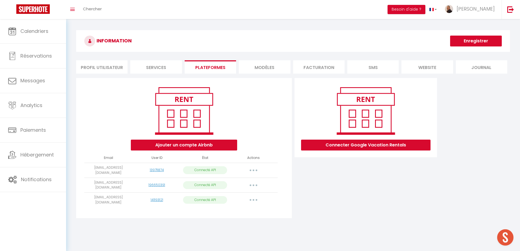
select select "19090"
select select
select select "25440"
select select "32388"
select select "32618"
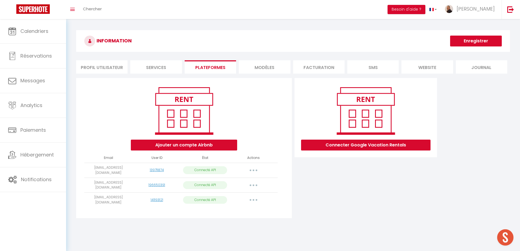
select select "34091"
select select "34748"
select select "35102"
select select "38581"
select select "39352"
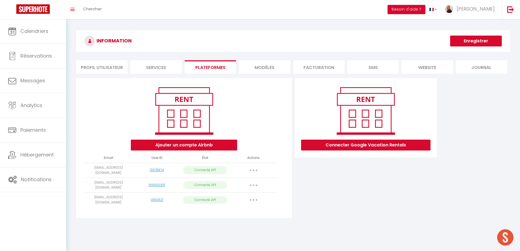
select select "44320"
select select "73794"
select select "58155"
select select "61495"
select select "61667"
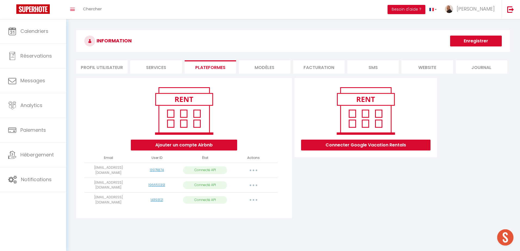
select select "72333"
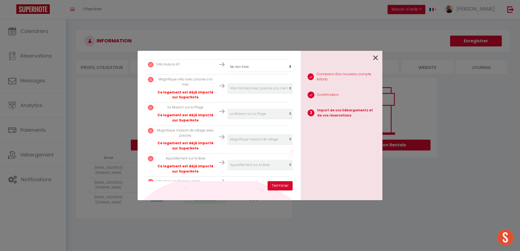
scroll to position [435, 0]
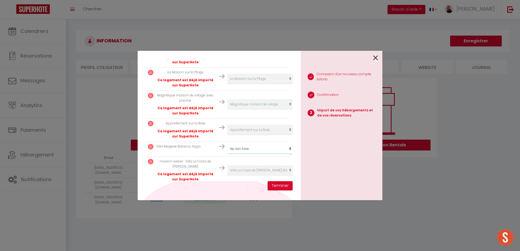
click at [240, 144] on select "Créer un nouvel hébergement Ne rien faire Villa Rocca Bruna by Monarca Prestige…" at bounding box center [261, 149] width 67 height 10
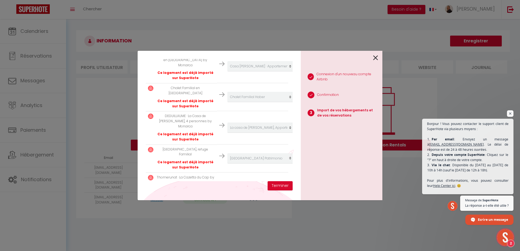
scroll to position [766, 0]
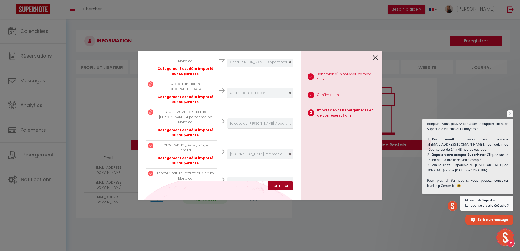
click at [280, 186] on button "Terminer" at bounding box center [280, 186] width 25 height 9
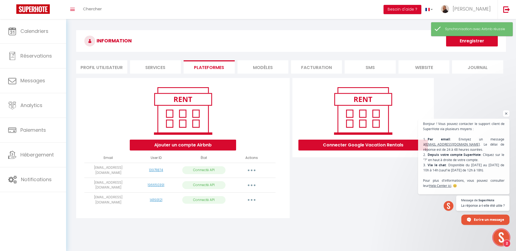
click at [247, 170] on button "button" at bounding box center [251, 170] width 15 height 9
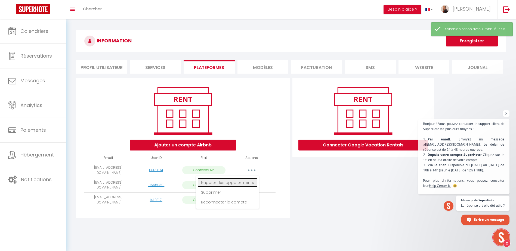
click at [228, 183] on link "Importer les appartements" at bounding box center [228, 182] width 60 height 9
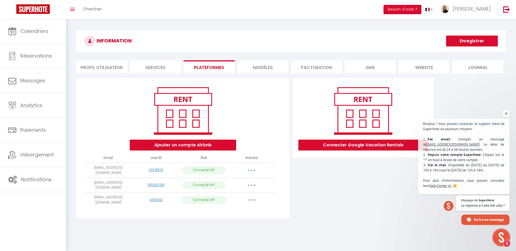
select select "68129"
select select "17050"
select select "17051"
select select "17052"
select select "26444"
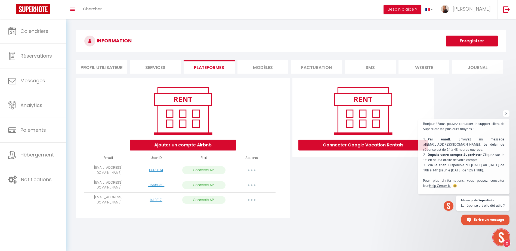
select select "17054"
select select "17055"
select select "16977"
select select "17056"
select select "17057"
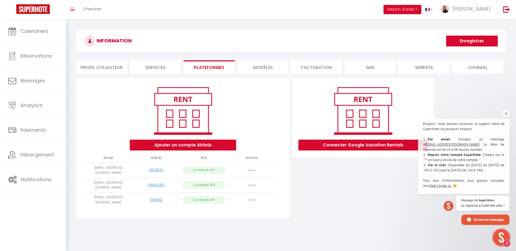
select select "28368"
select select
select select "17059"
select select "17060"
select select "17061"
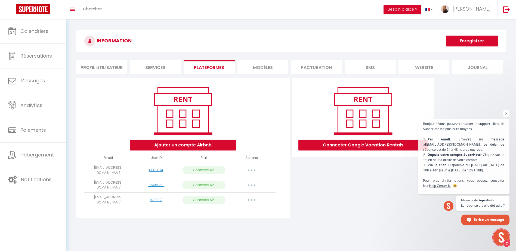
select select "19090"
select select
select select "25440"
select select "32388"
select select "32618"
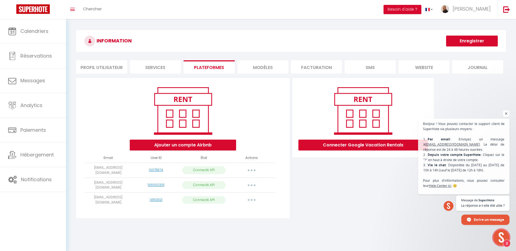
select select "34091"
select select "34748"
select select "35102"
select select "38581"
select select "39352"
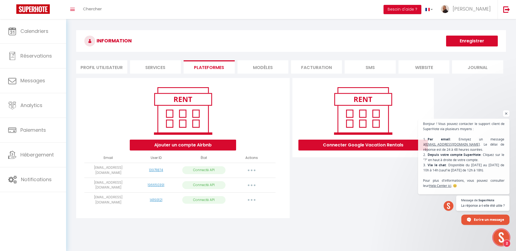
select select "44320"
select select "73794"
select select "58155"
select select "61495"
select select "61667"
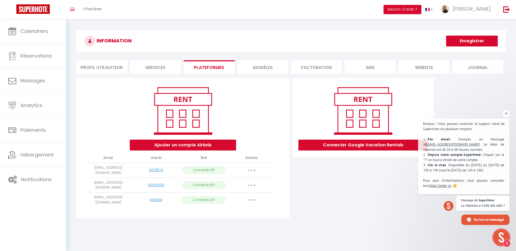
select select "72333"
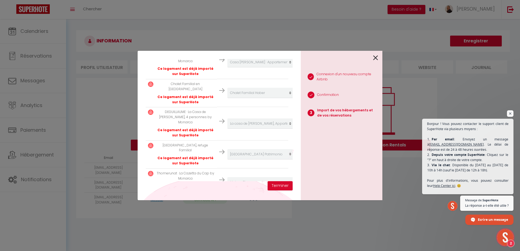
scroll to position [712, 0]
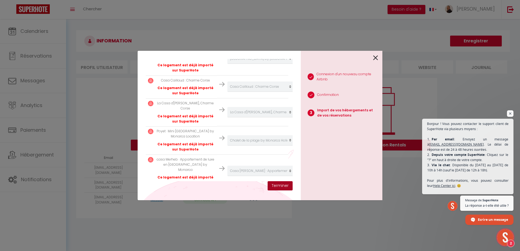
click at [277, 188] on button "Terminer" at bounding box center [280, 186] width 25 height 9
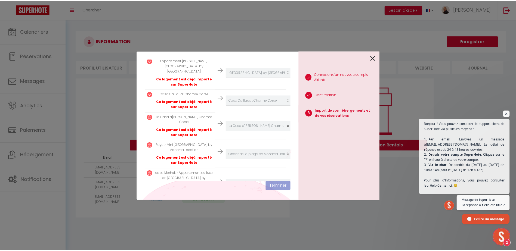
scroll to position [671, 0]
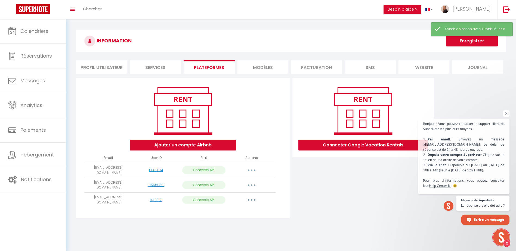
click at [507, 114] on span "Ouvrir le chat" at bounding box center [506, 114] width 7 height 7
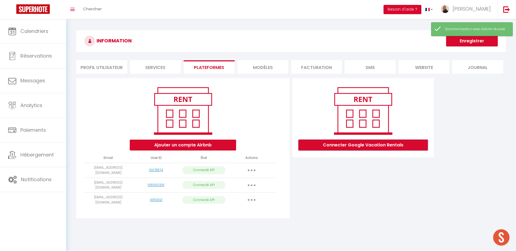
click at [376, 146] on button "Connecter Google Vacation Rentals" at bounding box center [364, 145] width 130 height 11
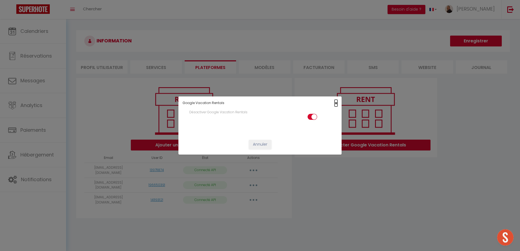
click at [336, 104] on span "×" at bounding box center [336, 103] width 3 height 7
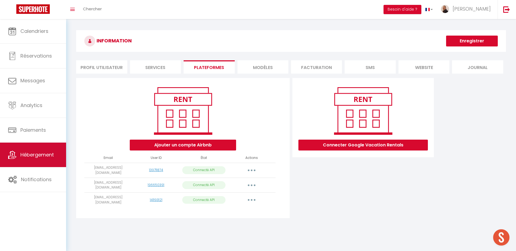
click at [50, 157] on span "Hébergement" at bounding box center [36, 155] width 33 height 7
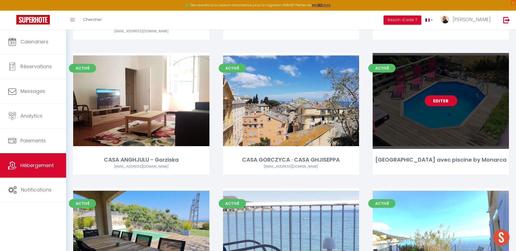
scroll to position [163, 0]
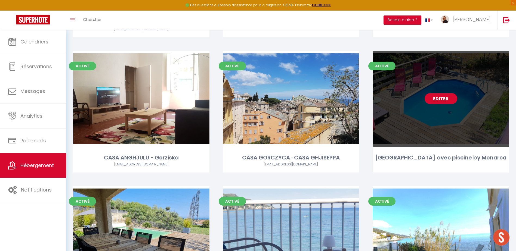
click at [442, 93] on link "Editer" at bounding box center [441, 98] width 33 height 11
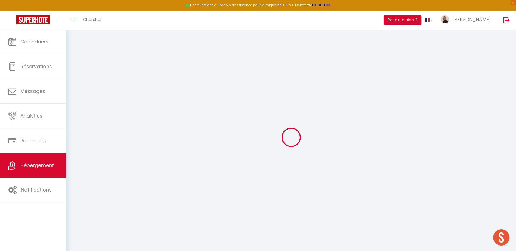
select select "+ 22 %"
select select "+ 10 %"
select select "+ 22 %"
select select
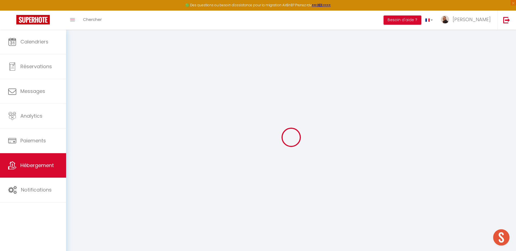
checkbox input "false"
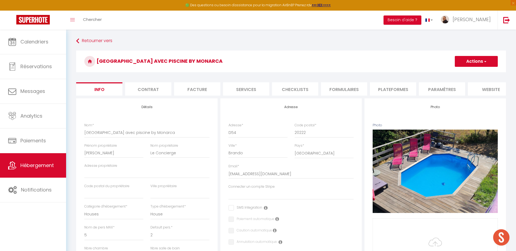
select select
checkbox input "false"
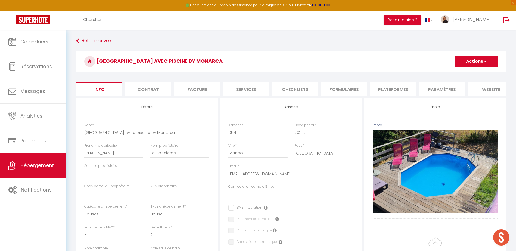
select select
checkbox input "false"
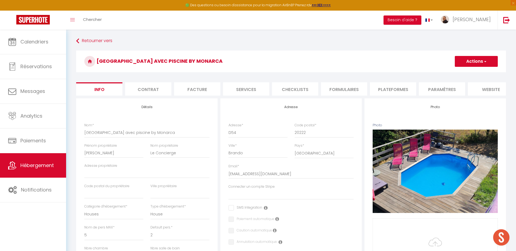
click at [393, 91] on li "Plateformes" at bounding box center [393, 88] width 46 height 13
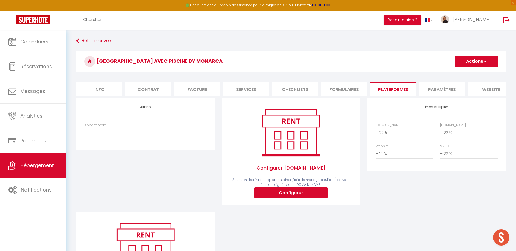
drag, startPoint x: 166, startPoint y: 140, endPoint x: 162, endPoint y: 139, distance: 4.4
click at [164, 138] on select "Boudon · Casa Villalana by Monarca - villa avec piscine - direction@mmconcierge…" at bounding box center [145, 133] width 122 height 10
select select "2553-34682519"
click at [84, 132] on select "Boudon · Casa Villalana by Monarca - villa avec piscine - direction@mmconcierge…" at bounding box center [145, 133] width 122 height 10
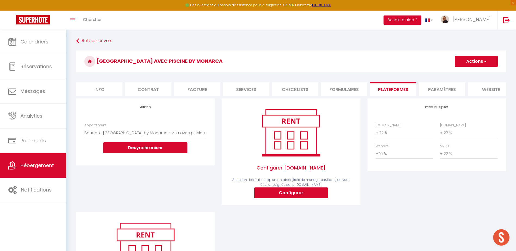
click at [474, 62] on button "Actions" at bounding box center [476, 61] width 43 height 11
click at [471, 74] on link "Enregistrer" at bounding box center [476, 73] width 43 height 7
